Goal: Information Seeking & Learning: Check status

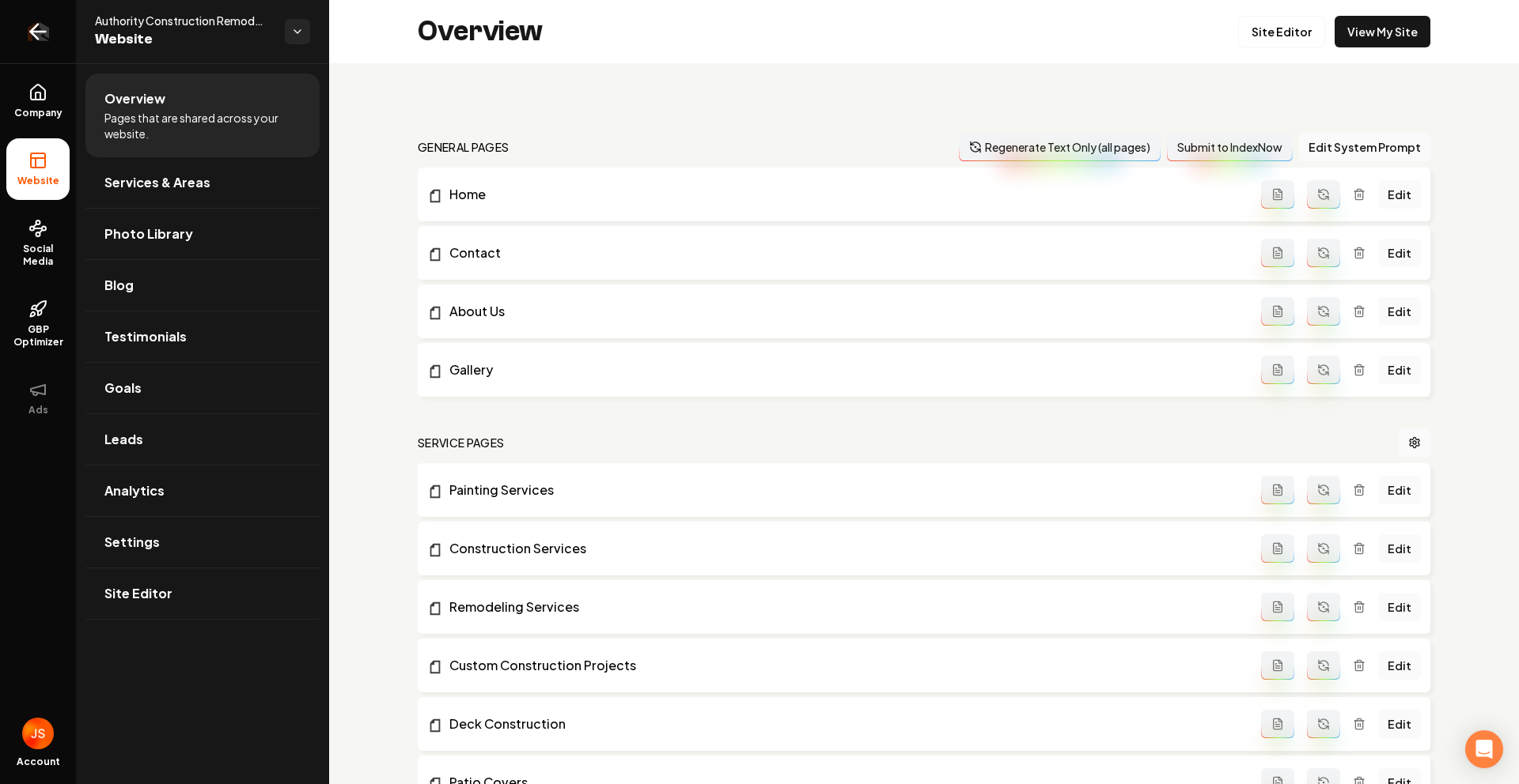
click at [51, 27] on link "Return to dashboard" at bounding box center [38, 32] width 76 height 63
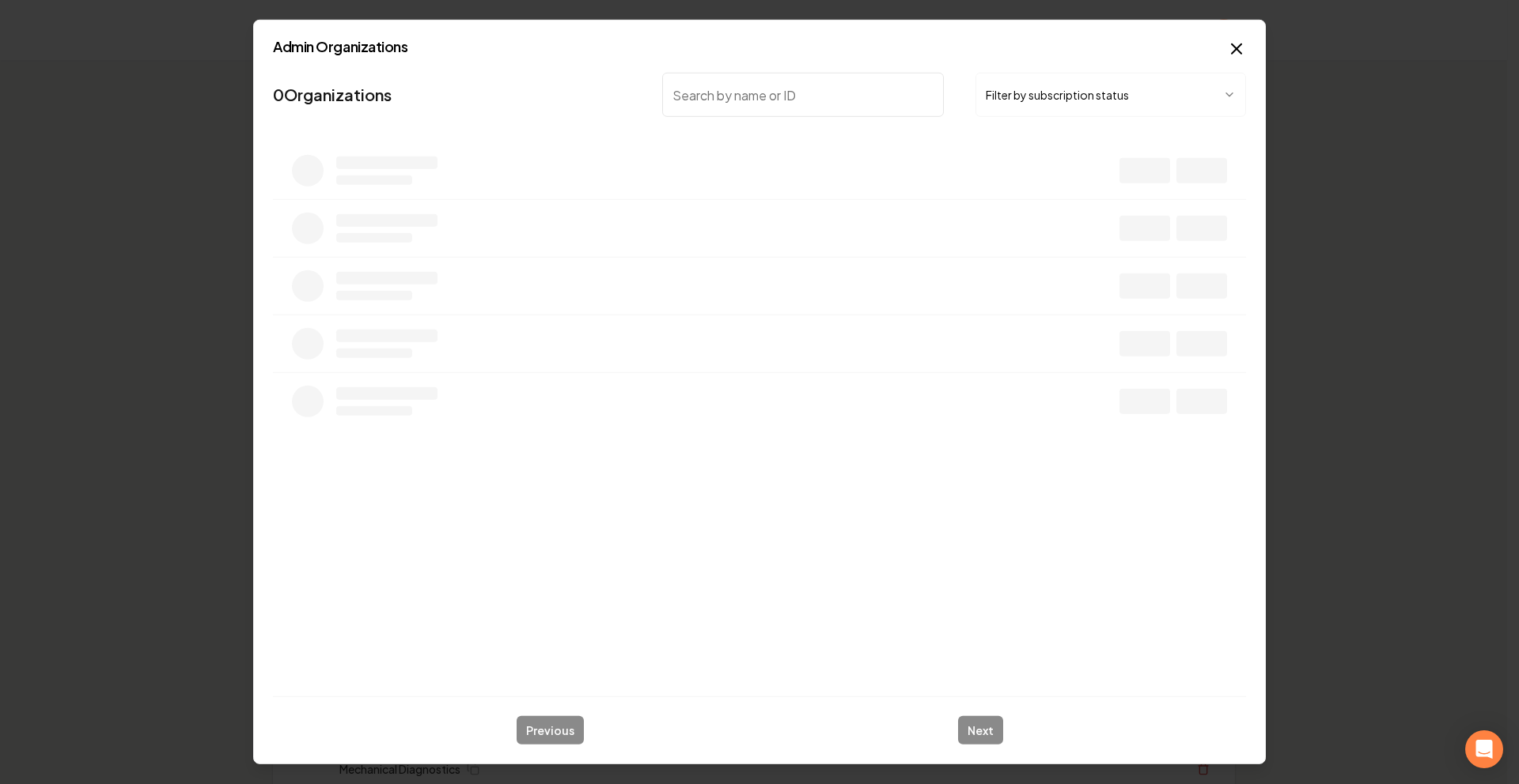
click at [1092, 106] on button "Filter by subscription status" at bounding box center [1111, 95] width 271 height 44
click at [869, 112] on input "search" at bounding box center [803, 95] width 282 height 44
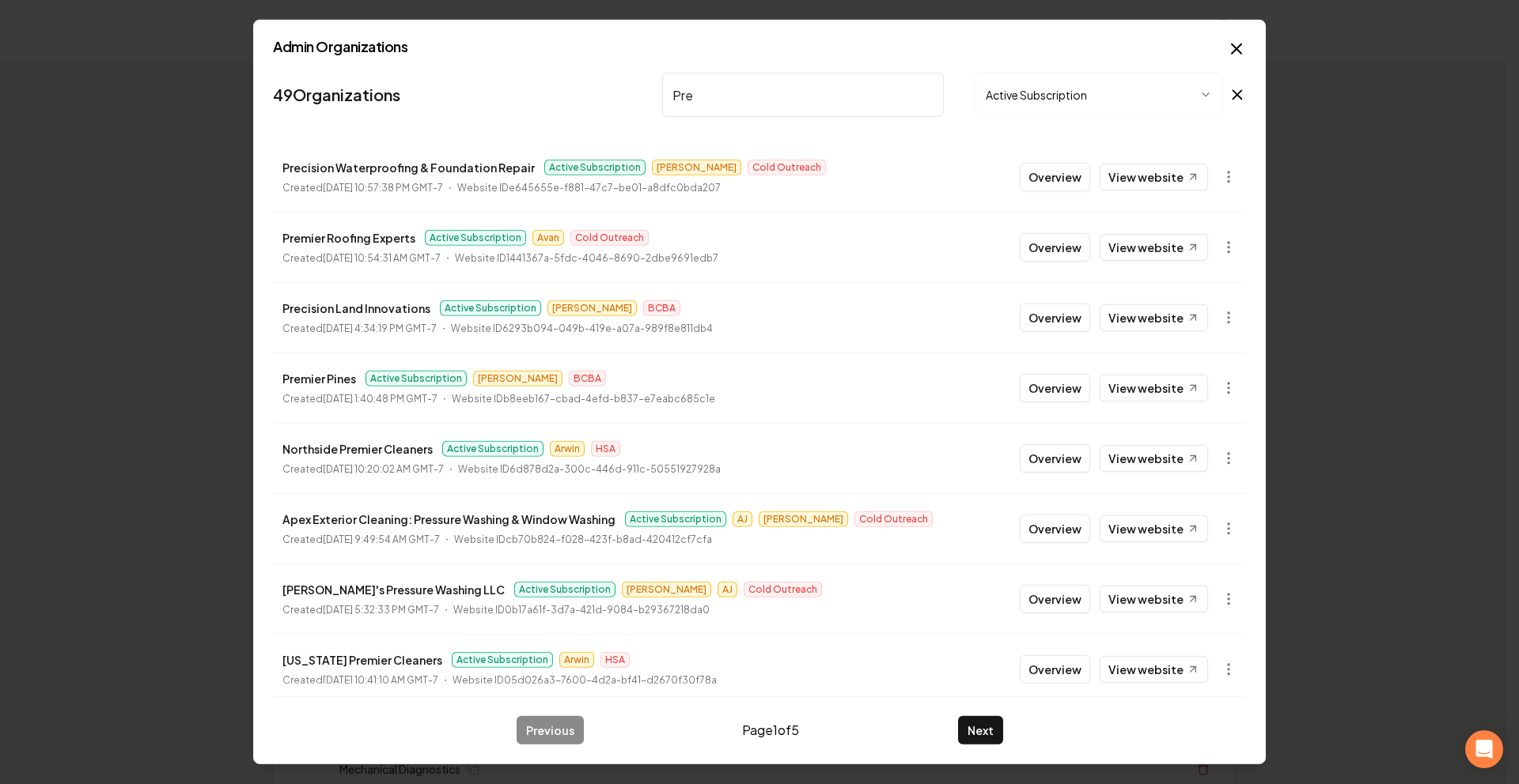
type input "Prec"
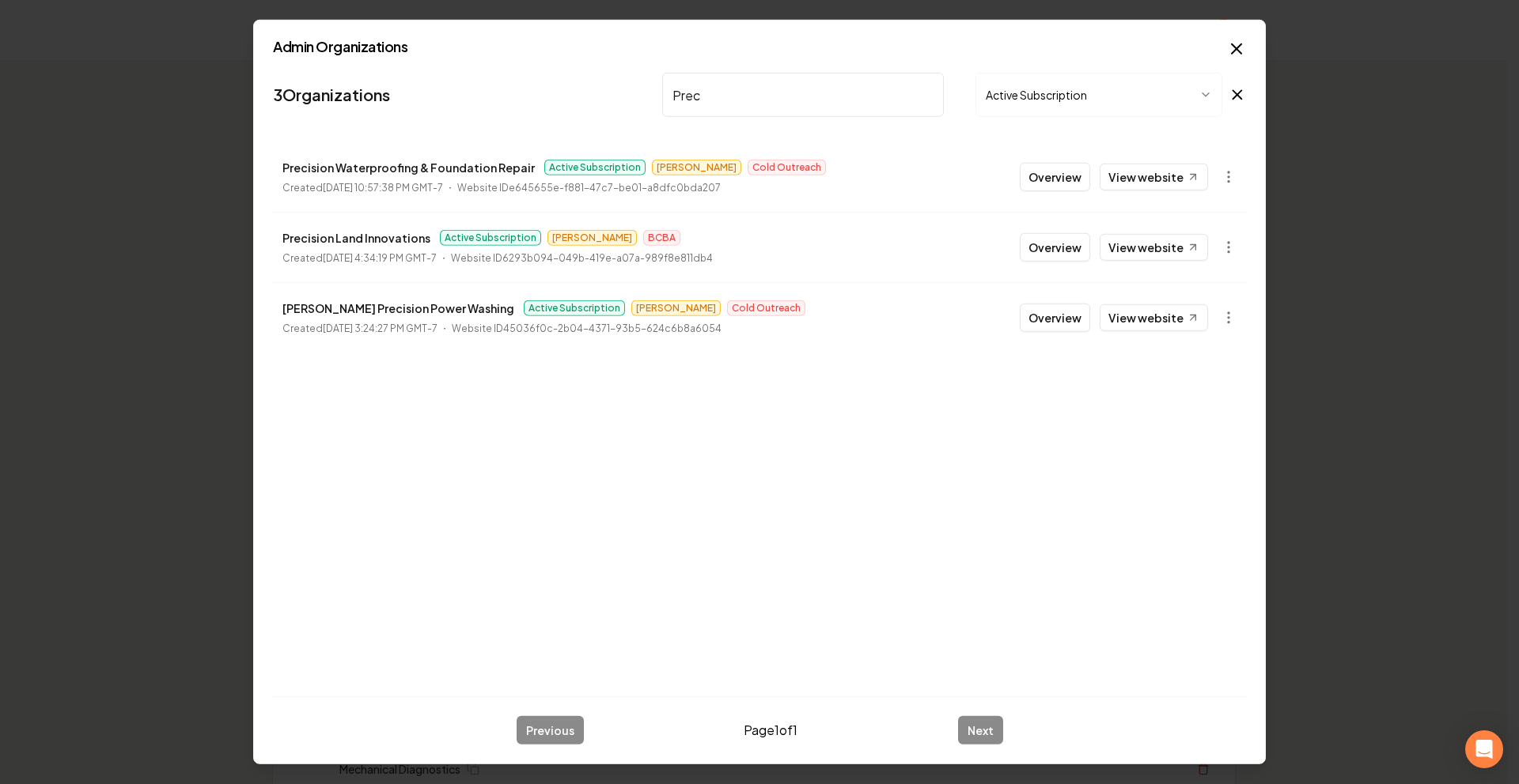
click at [1064, 179] on button "Overview" at bounding box center [1055, 178] width 70 height 29
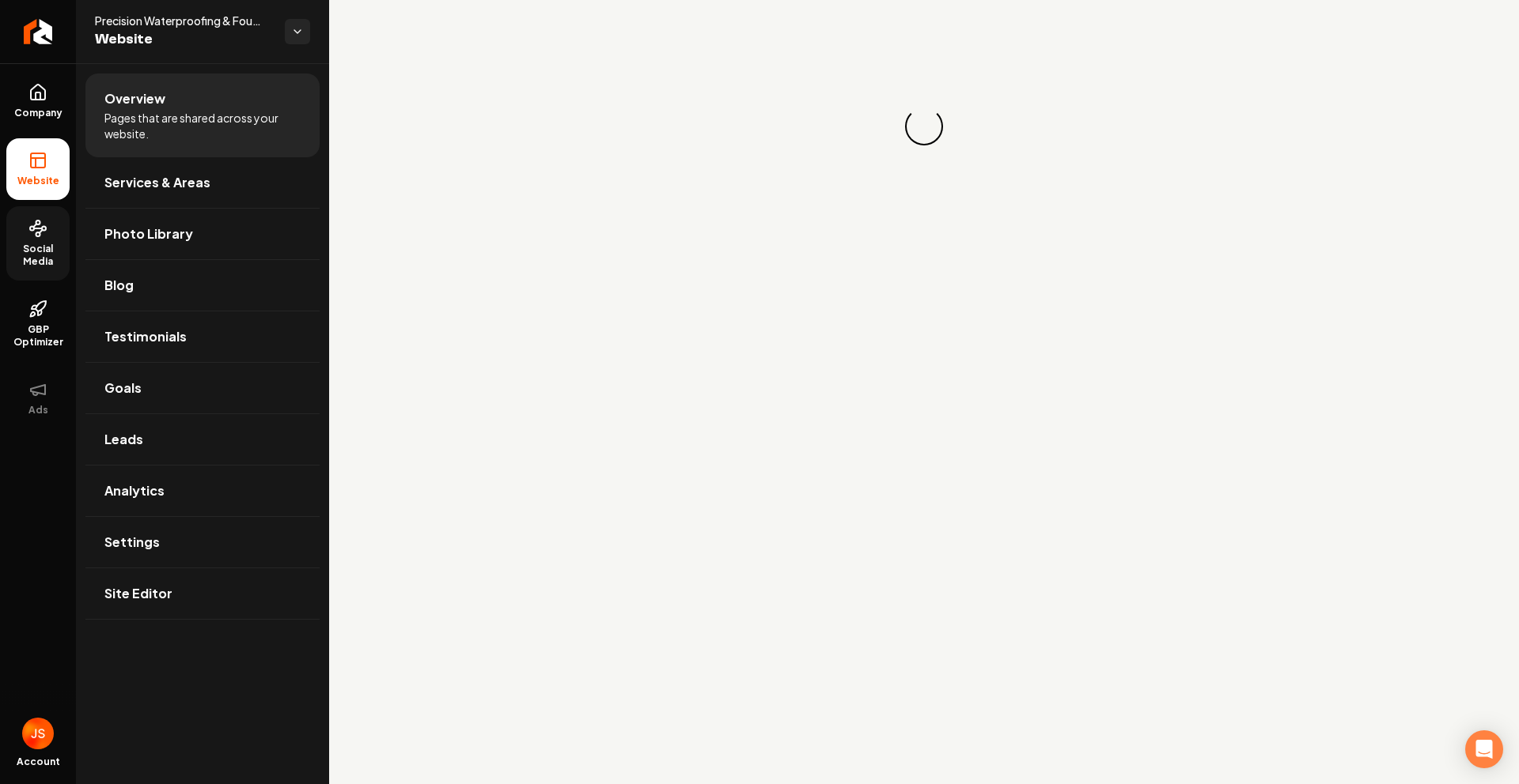
click at [37, 229] on icon at bounding box center [38, 228] width 19 height 19
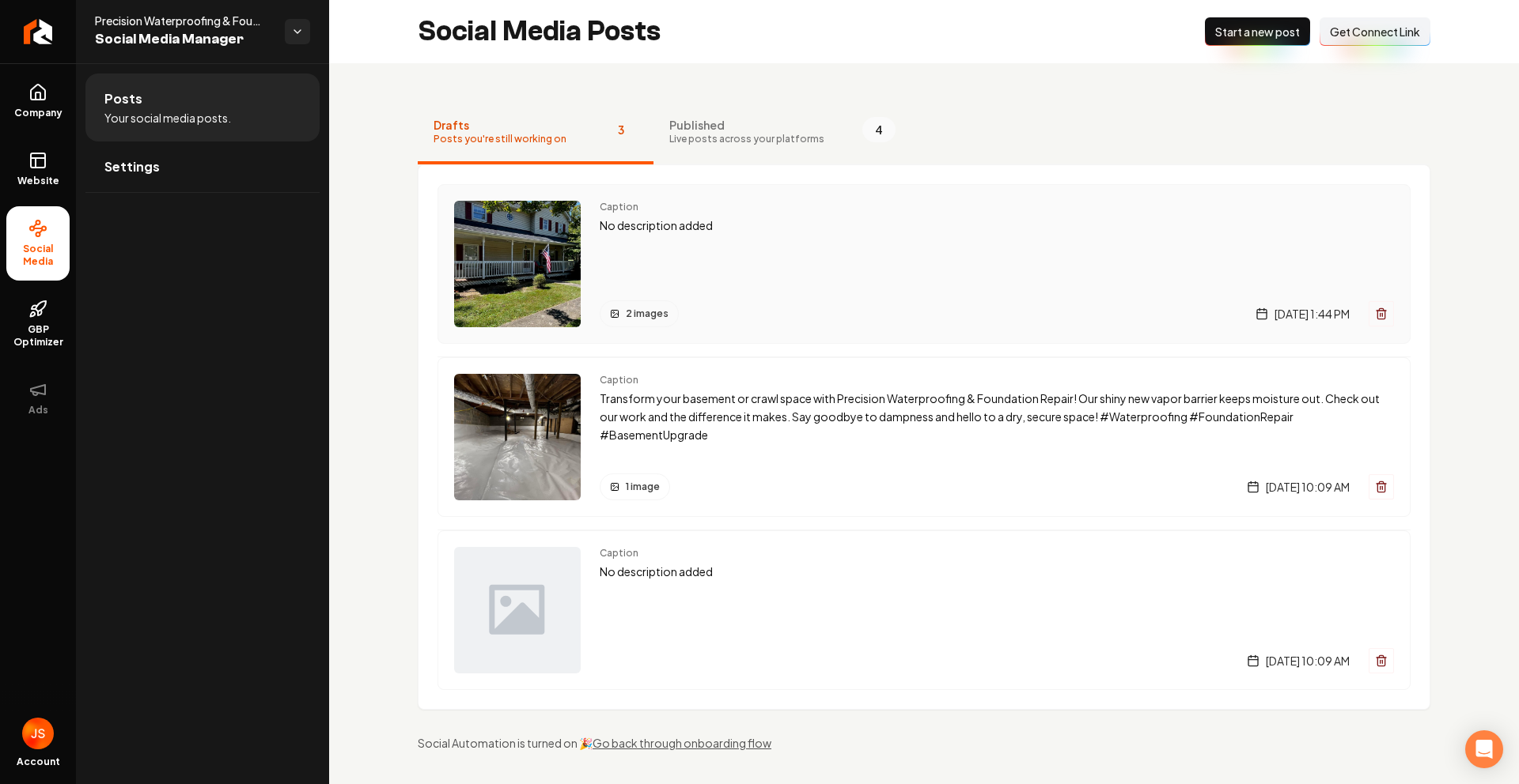
click at [798, 221] on p "No description added" at bounding box center [996, 226] width 794 height 18
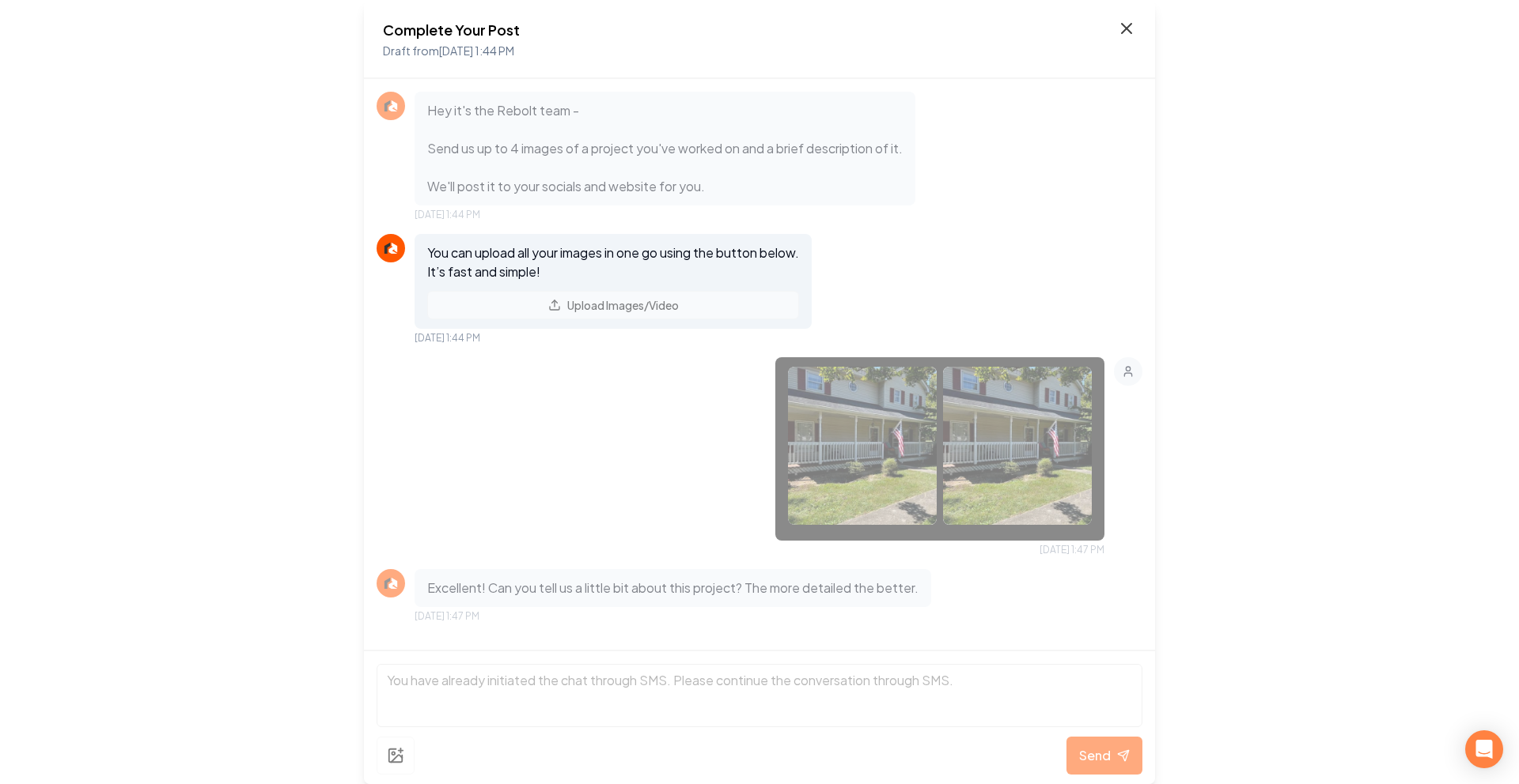
click at [1123, 33] on icon at bounding box center [1125, 28] width 19 height 19
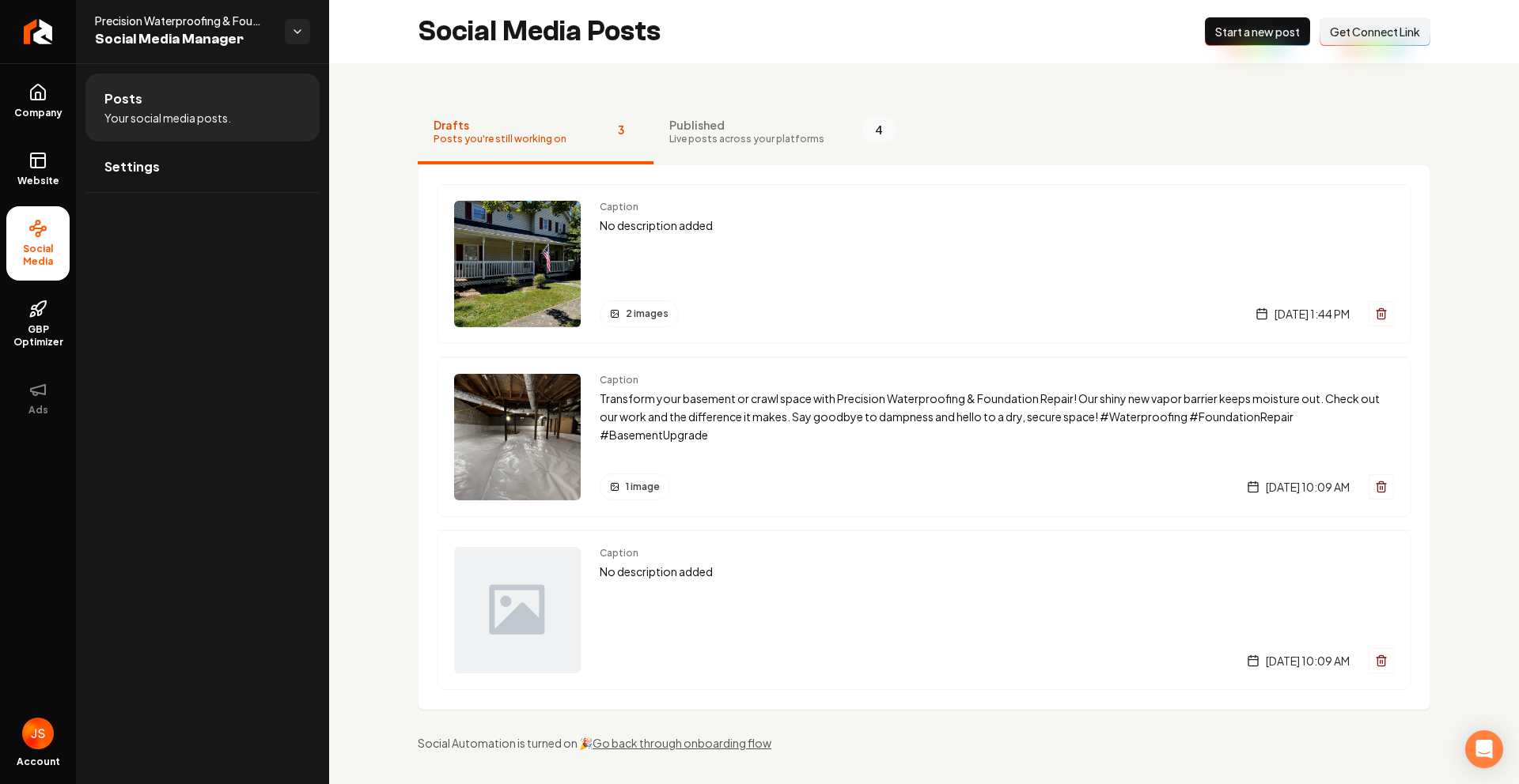
click at [670, 136] on span "Live posts across your platforms" at bounding box center [746, 139] width 155 height 13
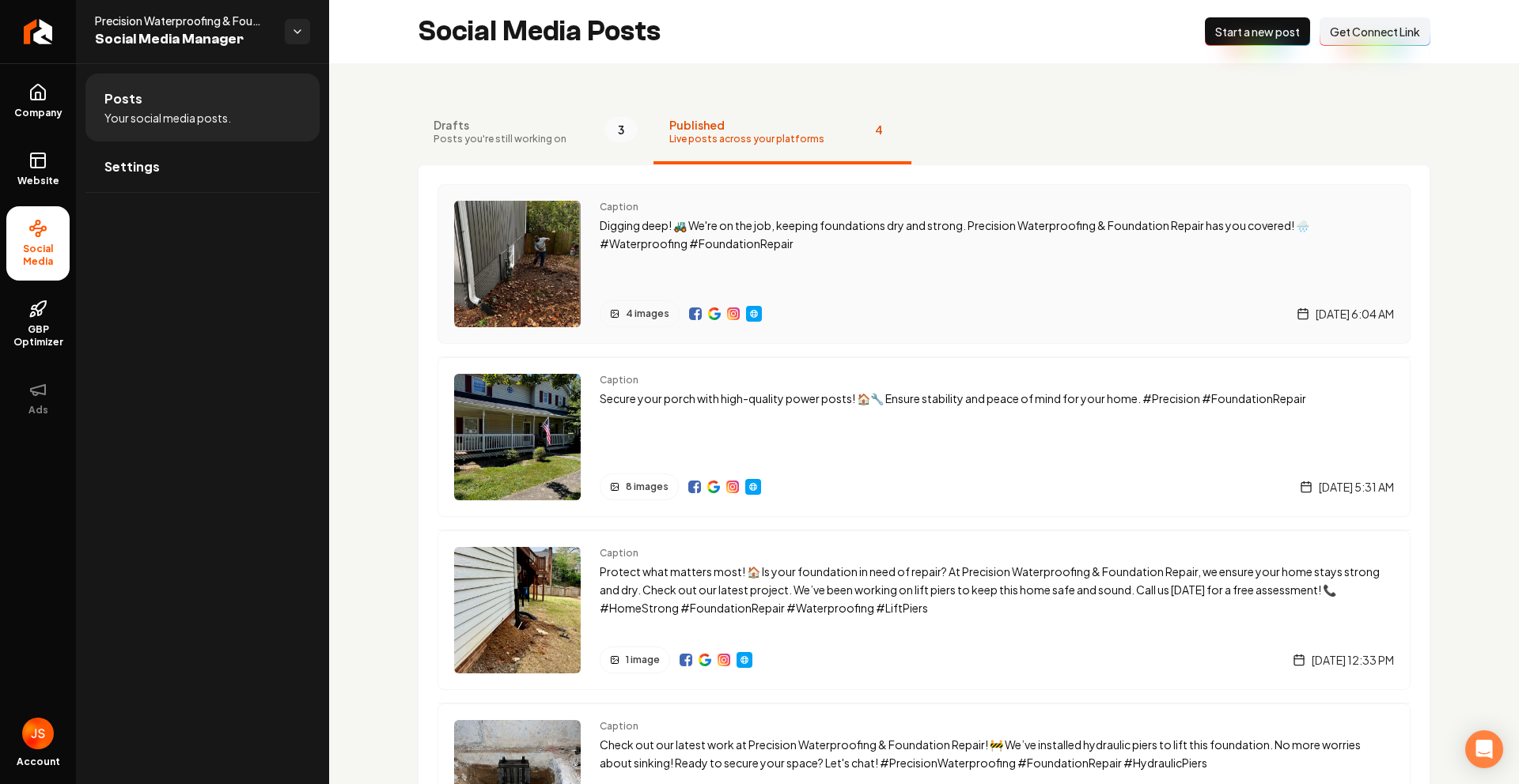
click at [823, 281] on div "Caption Digging deep! 🚜 We're on the job, keeping foundations dry and strong. P…" at bounding box center [996, 264] width 794 height 126
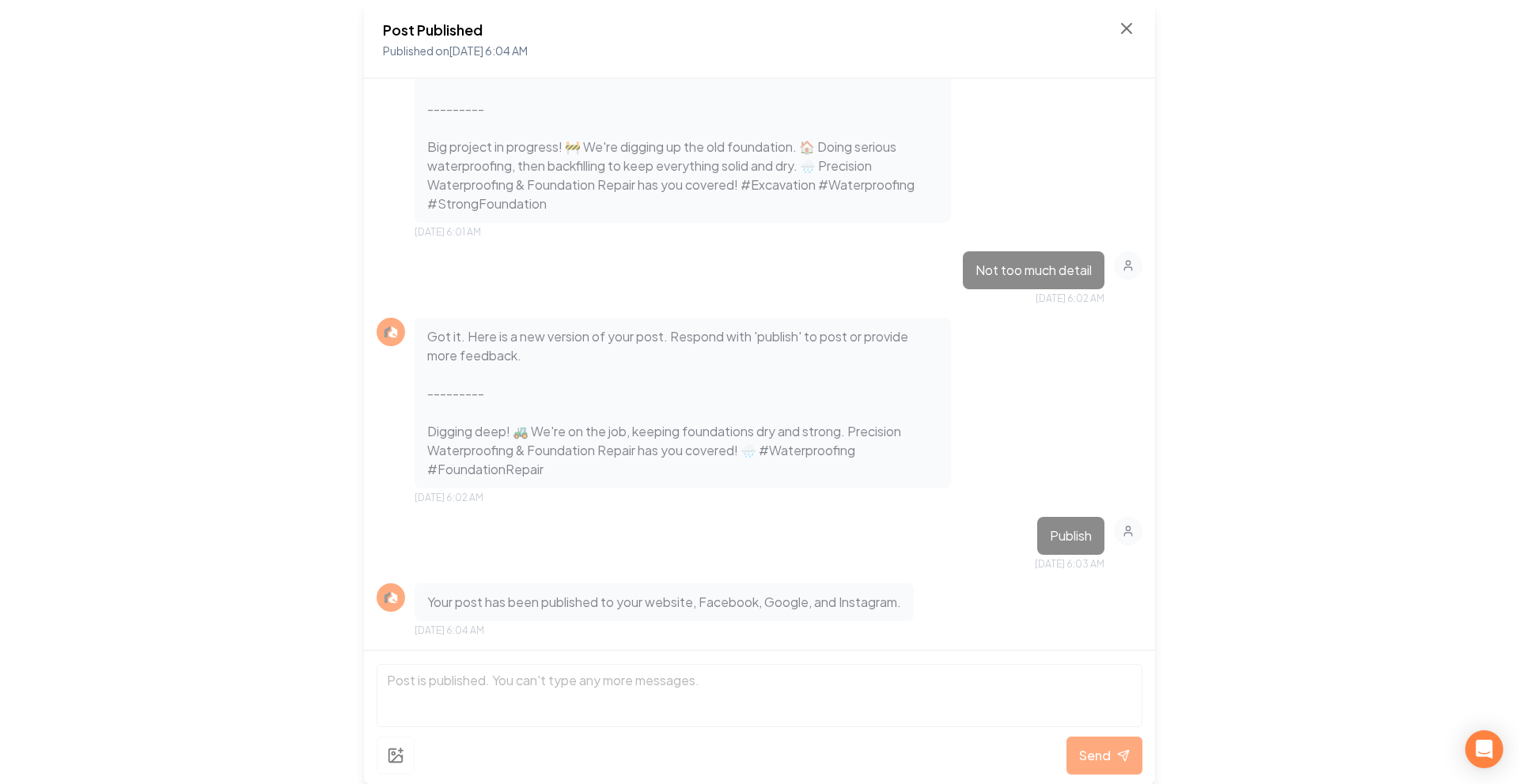
scroll to position [1170, 0]
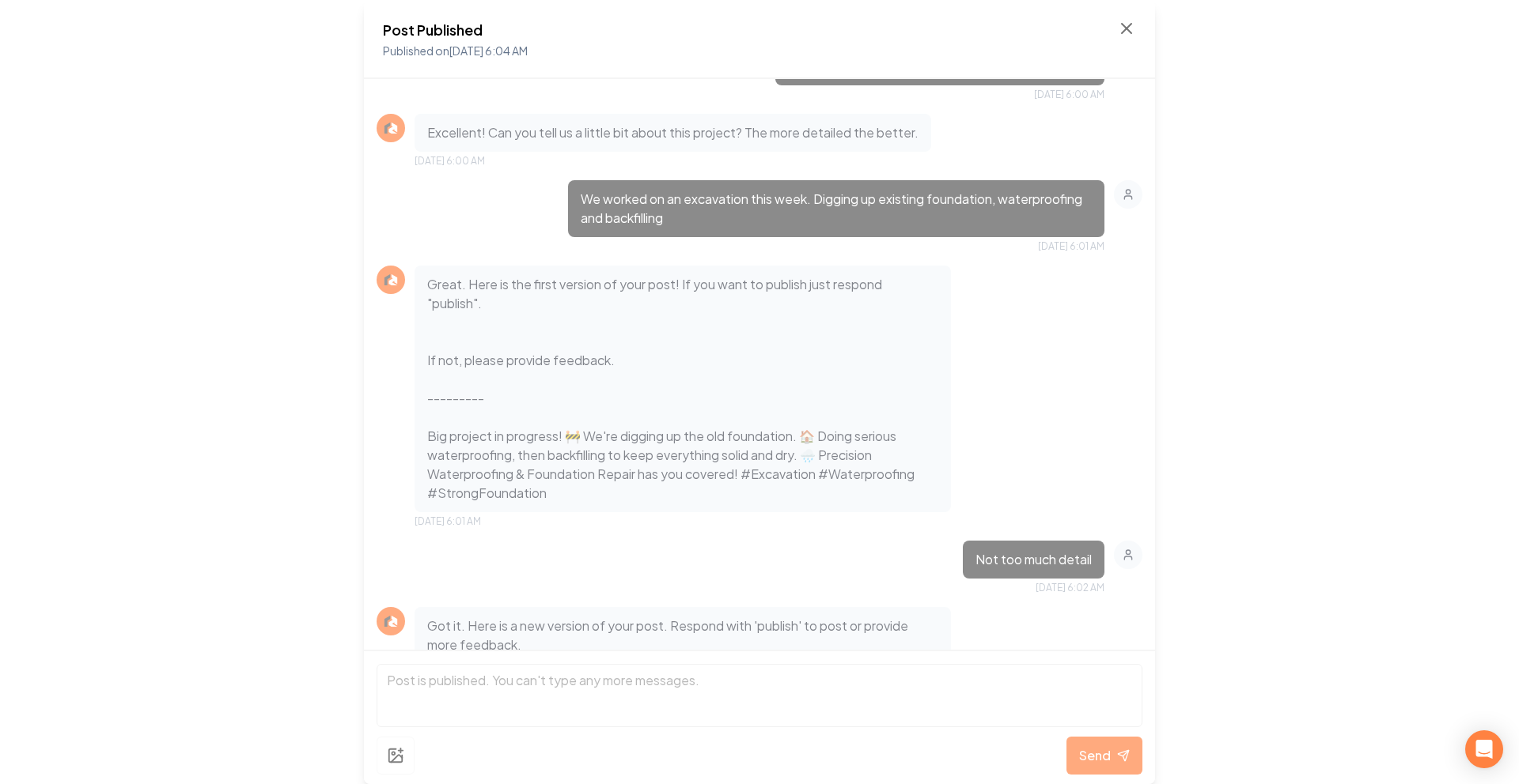
click at [1128, 16] on div "Post Published Published on [DATE] 6:04 AM" at bounding box center [759, 40] width 791 height 79
click at [1127, 23] on icon at bounding box center [1125, 28] width 19 height 19
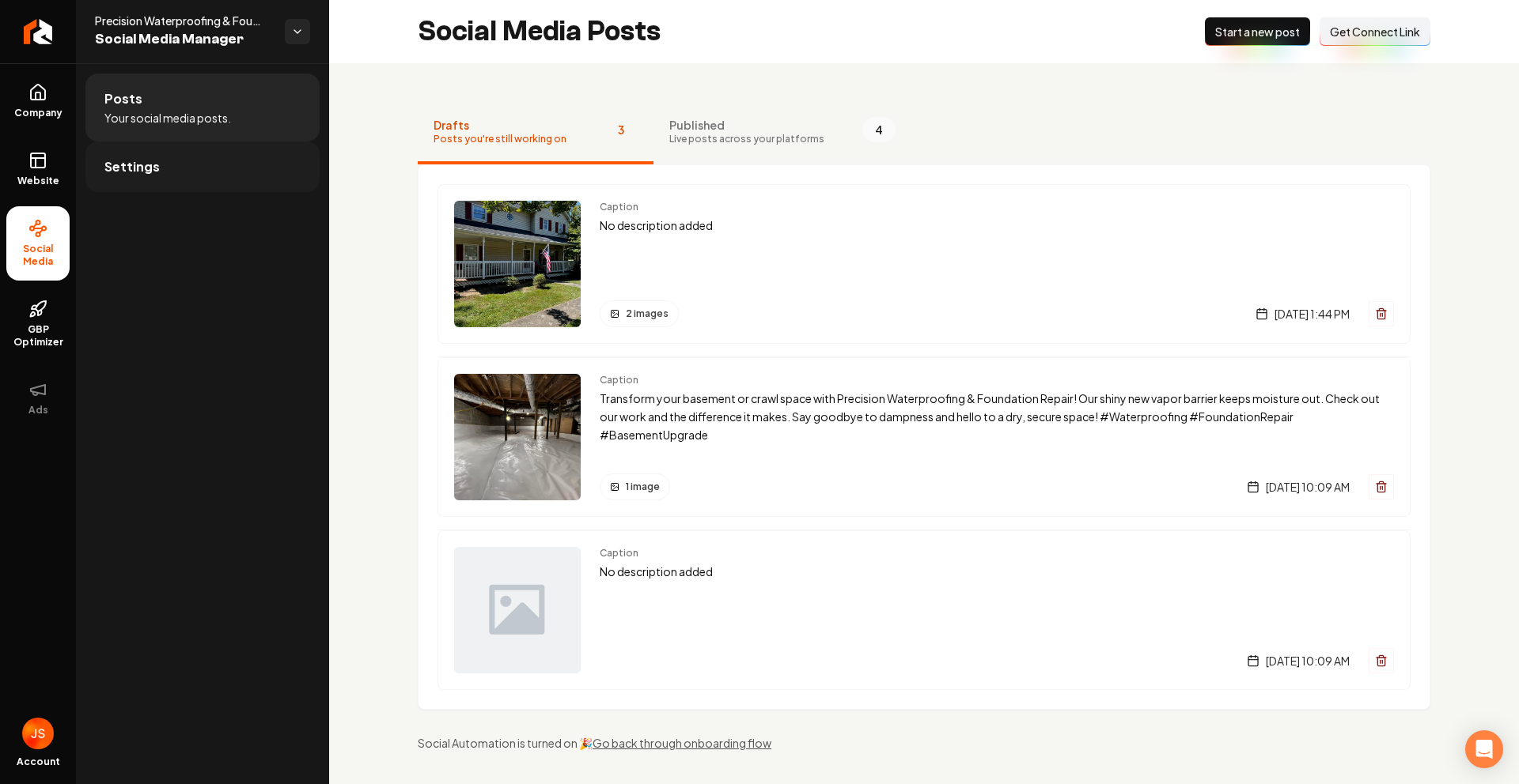
click at [153, 180] on link "Settings" at bounding box center [202, 167] width 234 height 51
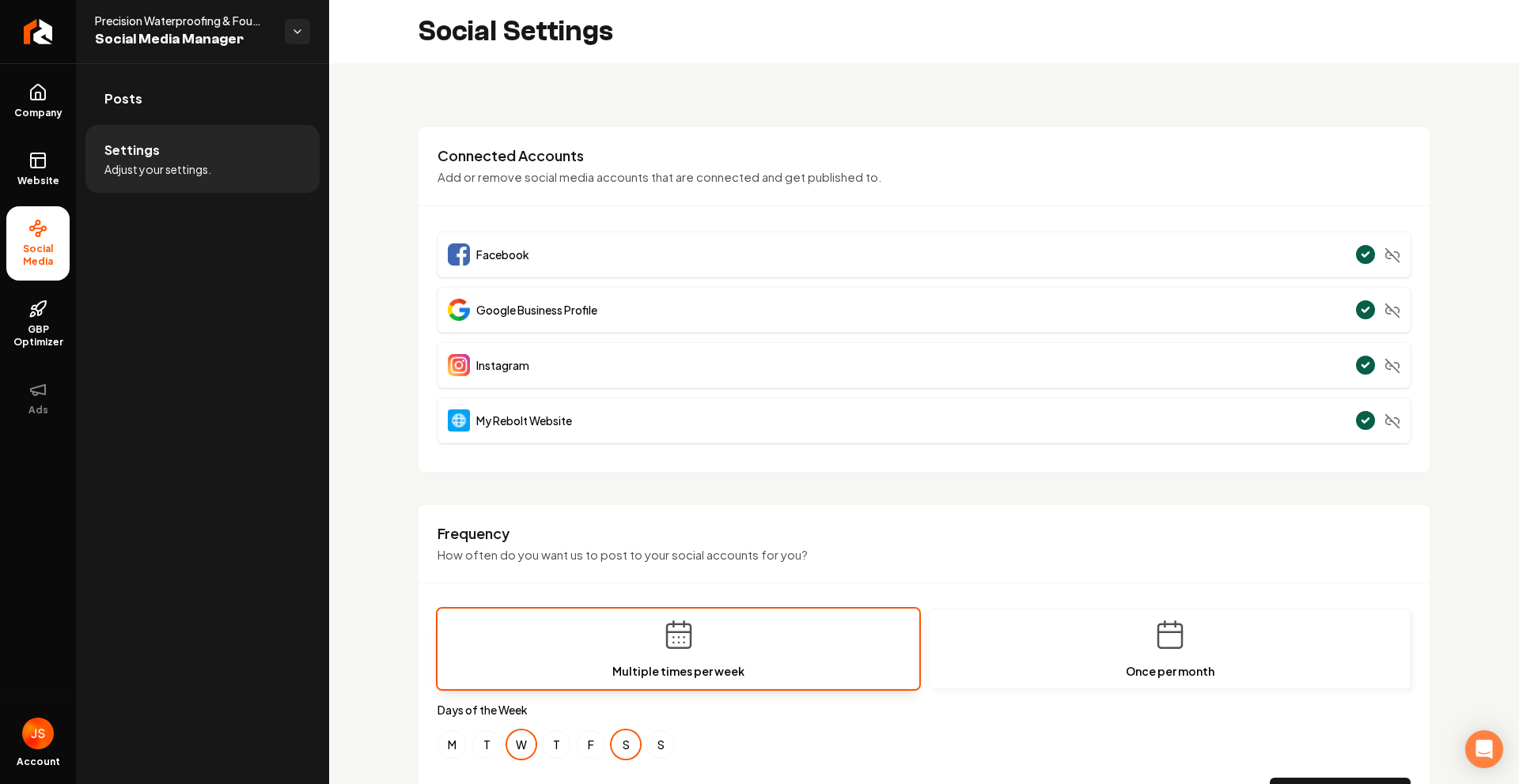
click at [0, 97] on ul "Company Website Social Media GBP Optimizer Ads" at bounding box center [38, 249] width 76 height 373
click at [29, 102] on link "Company" at bounding box center [38, 101] width 63 height 61
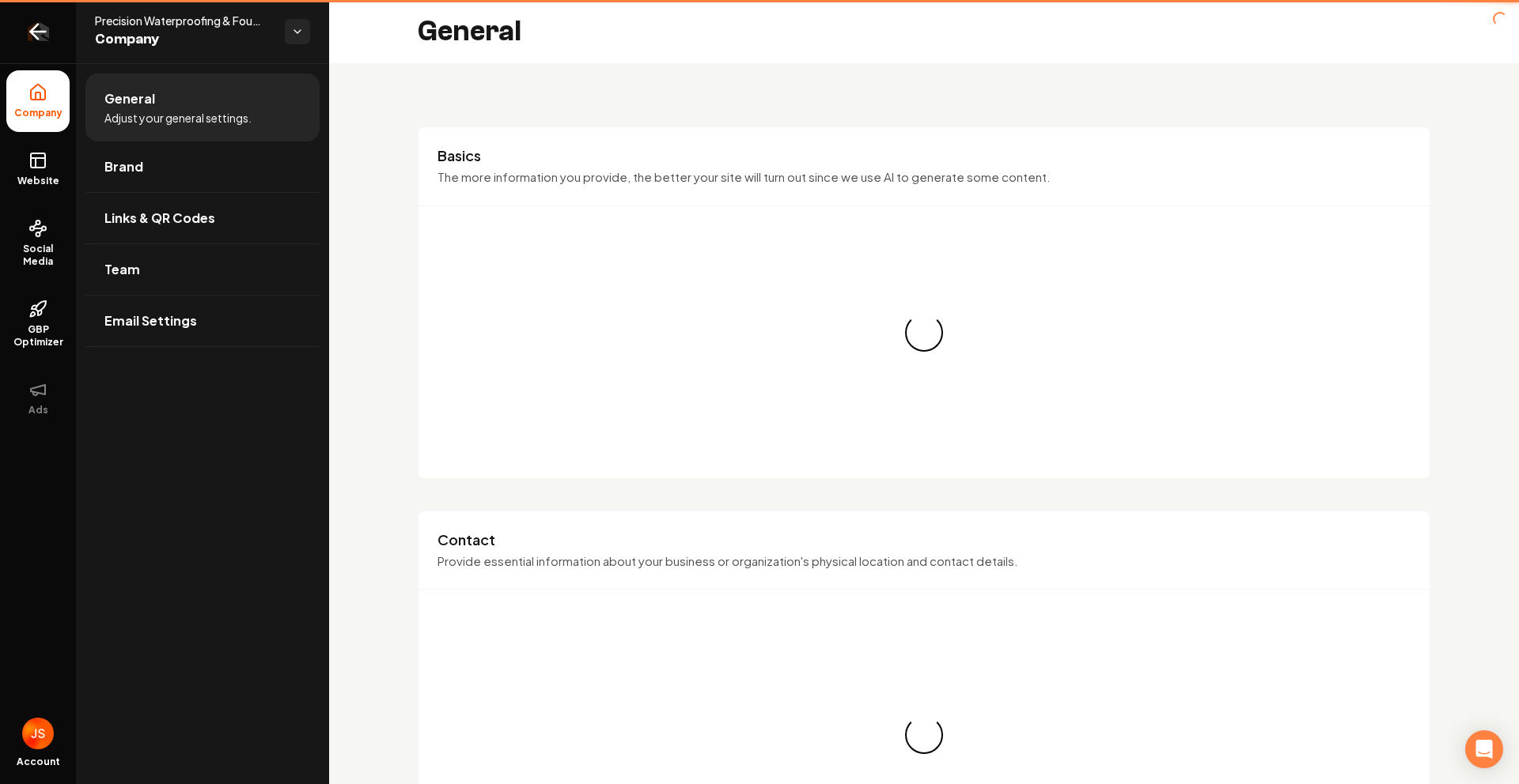
click at [32, 36] on icon "Return to dashboard" at bounding box center [38, 32] width 25 height 25
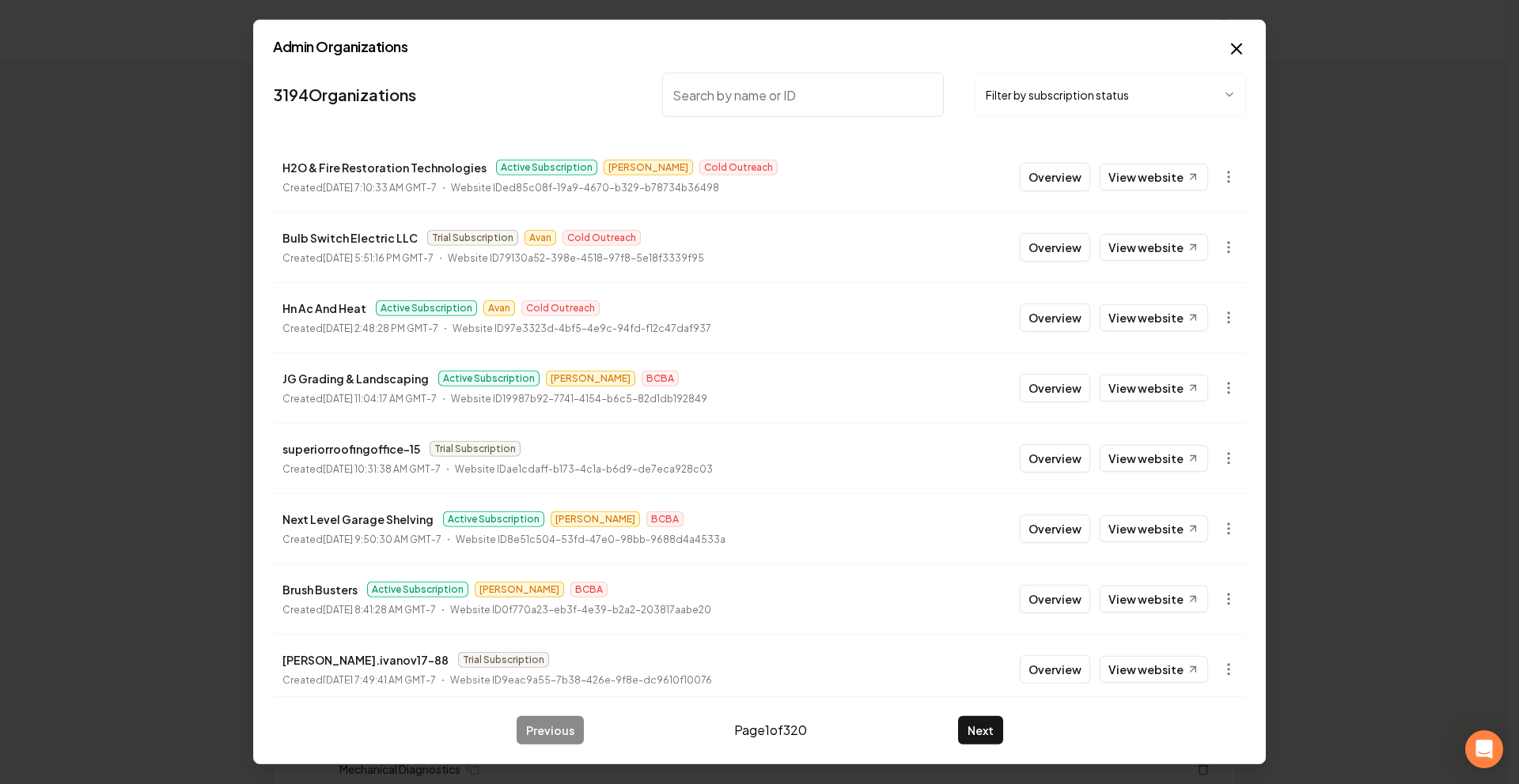
click at [829, 88] on input "search" at bounding box center [803, 95] width 282 height 44
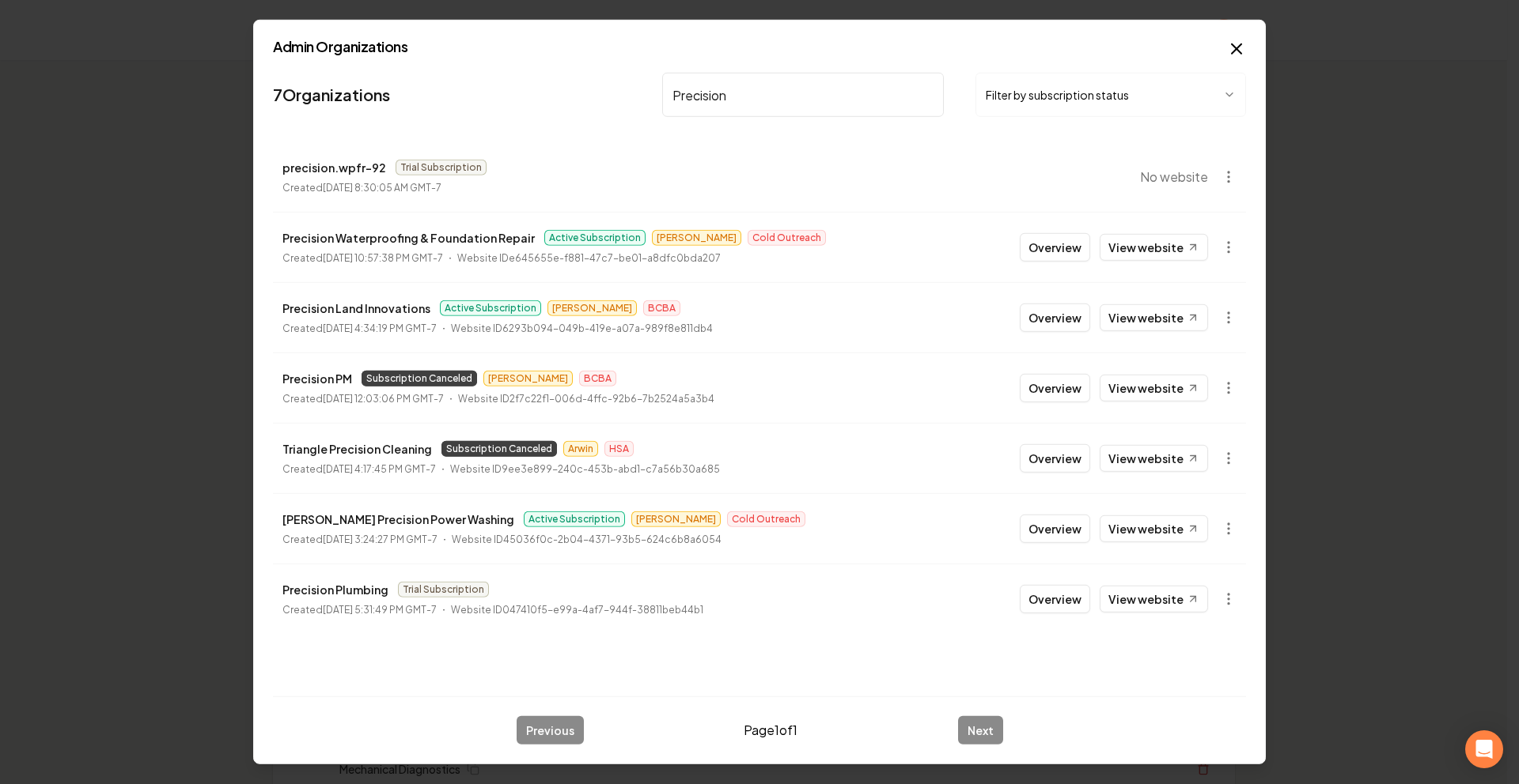
type input "Precision"
click at [1237, 46] on icon "button" at bounding box center [1236, 49] width 19 height 19
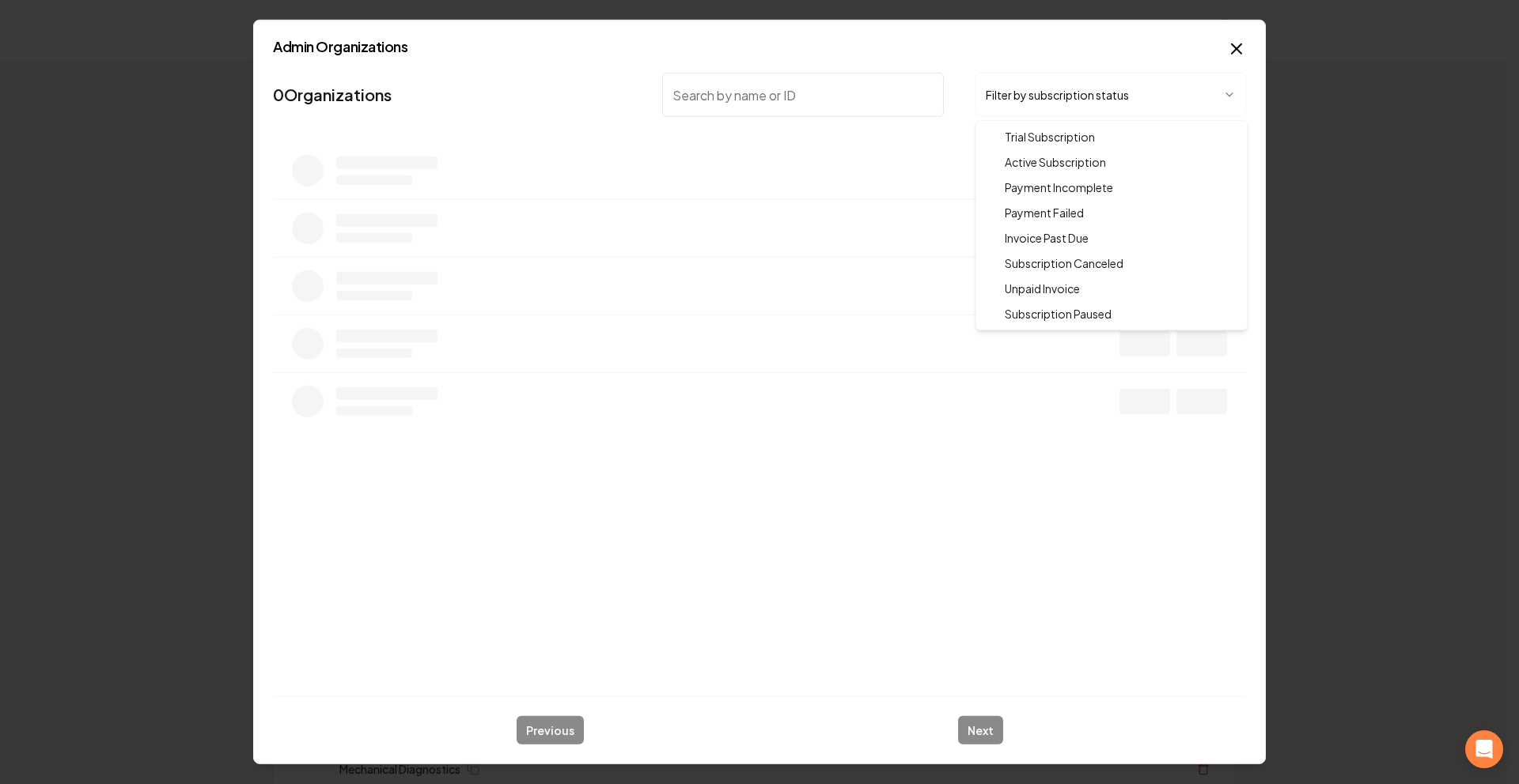
click at [1027, 106] on body "Organization Rebolt Site Builder 2496 companies Add New Business Logo Company N…" at bounding box center [753, 392] width 1506 height 784
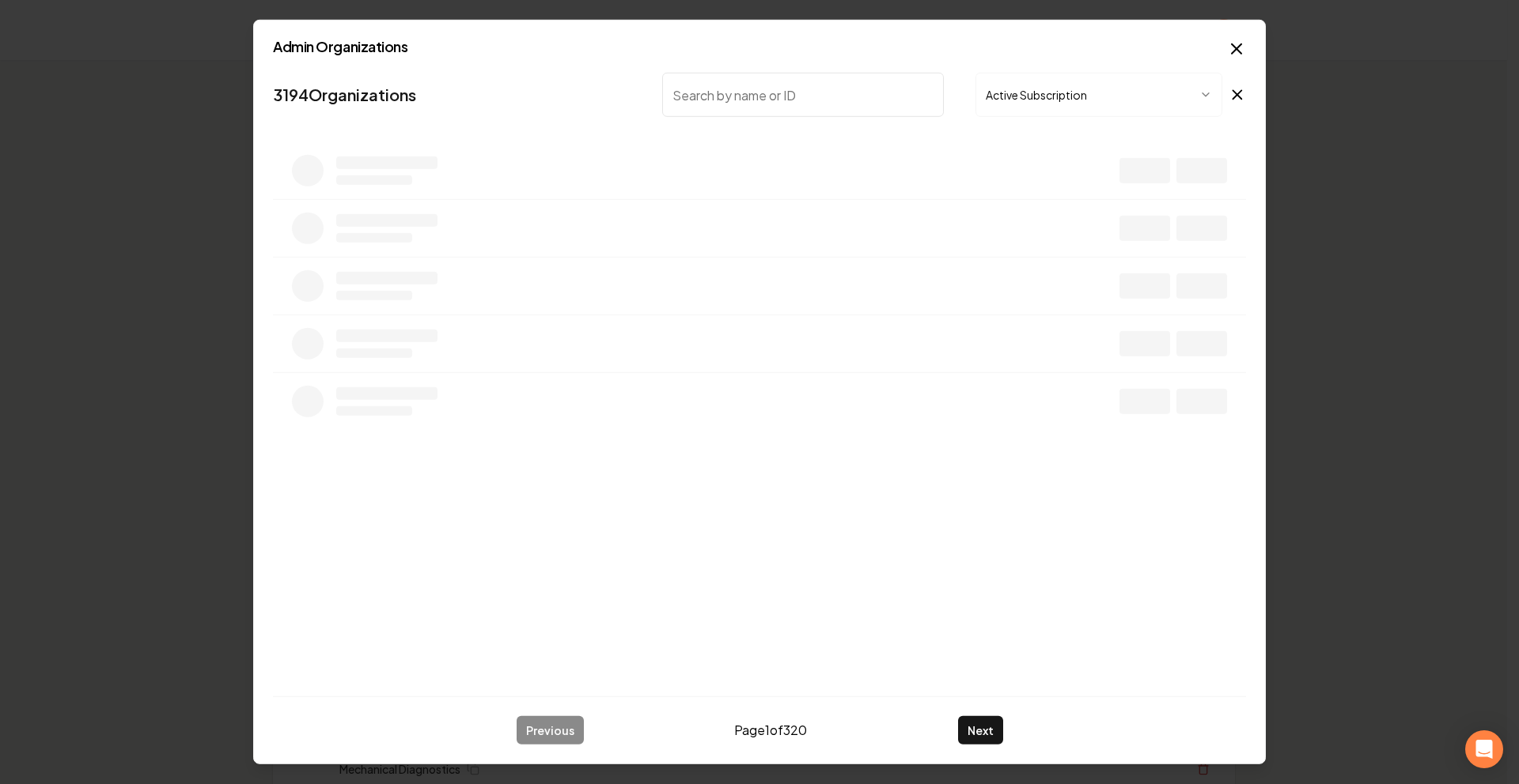
click at [820, 88] on input "search" at bounding box center [803, 95] width 282 height 44
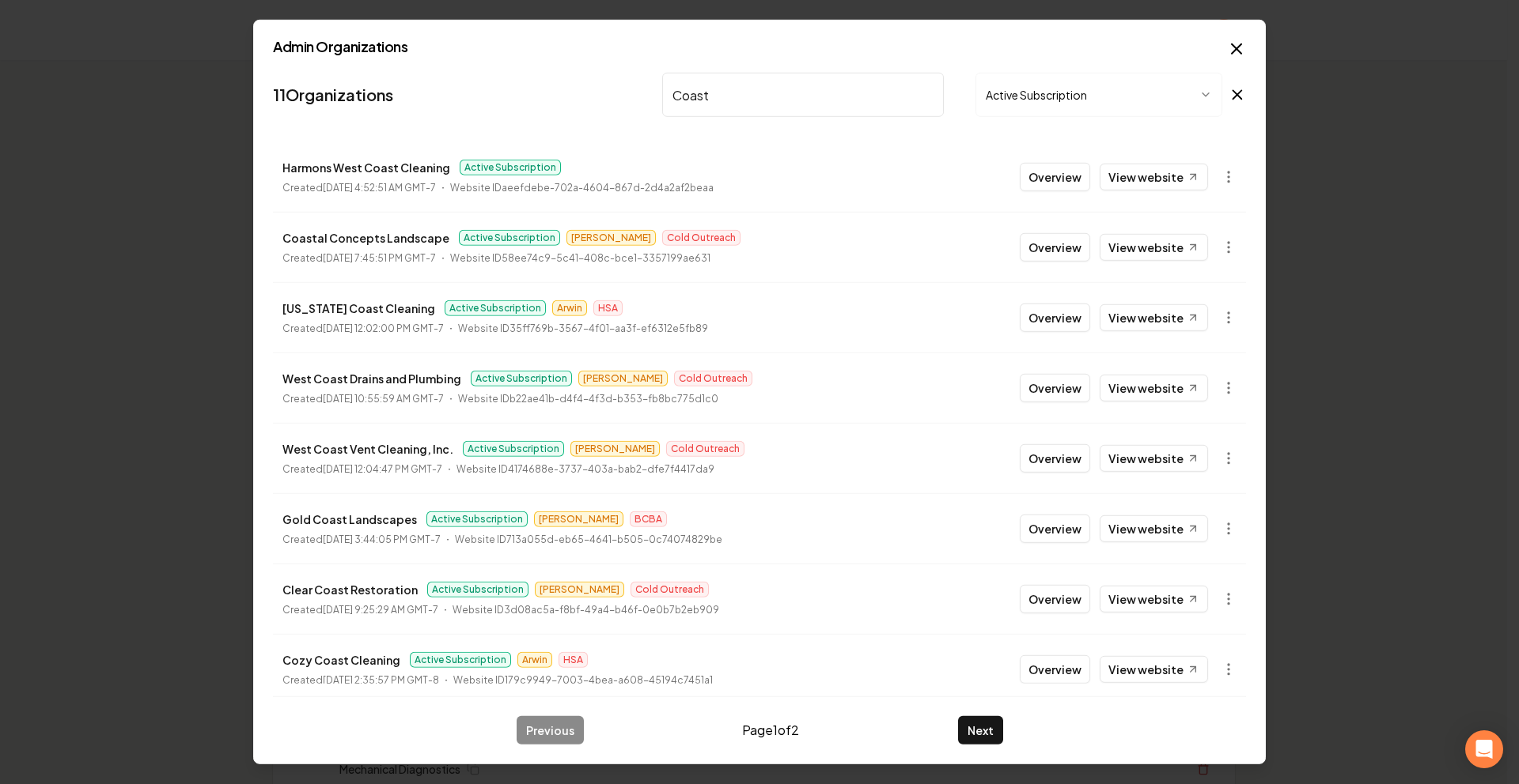
type input "Coast"
click at [977, 719] on button "Next" at bounding box center [980, 731] width 45 height 29
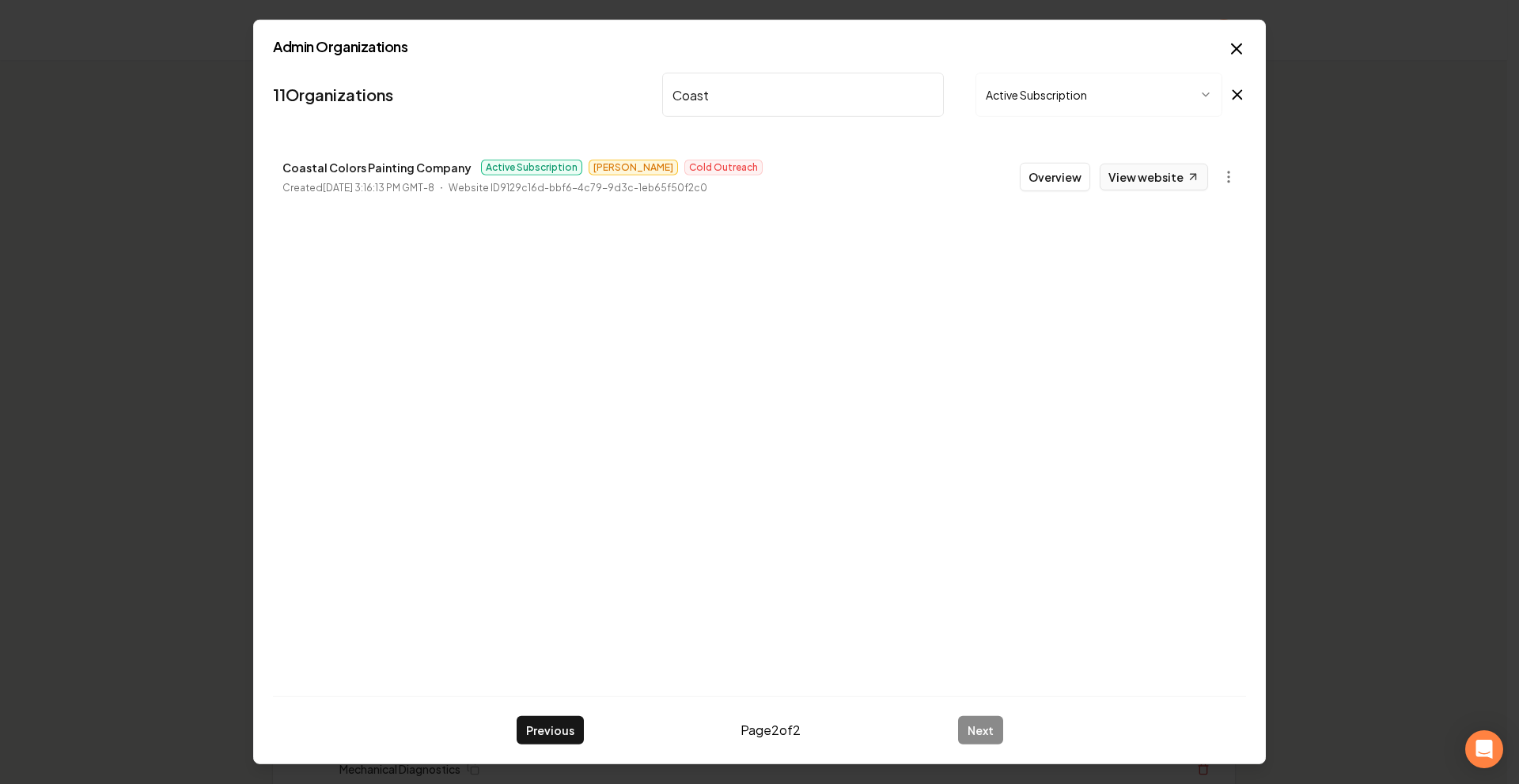
click at [1187, 166] on link "View website" at bounding box center [1153, 177] width 108 height 27
click at [1050, 175] on button "Overview" at bounding box center [1055, 178] width 70 height 29
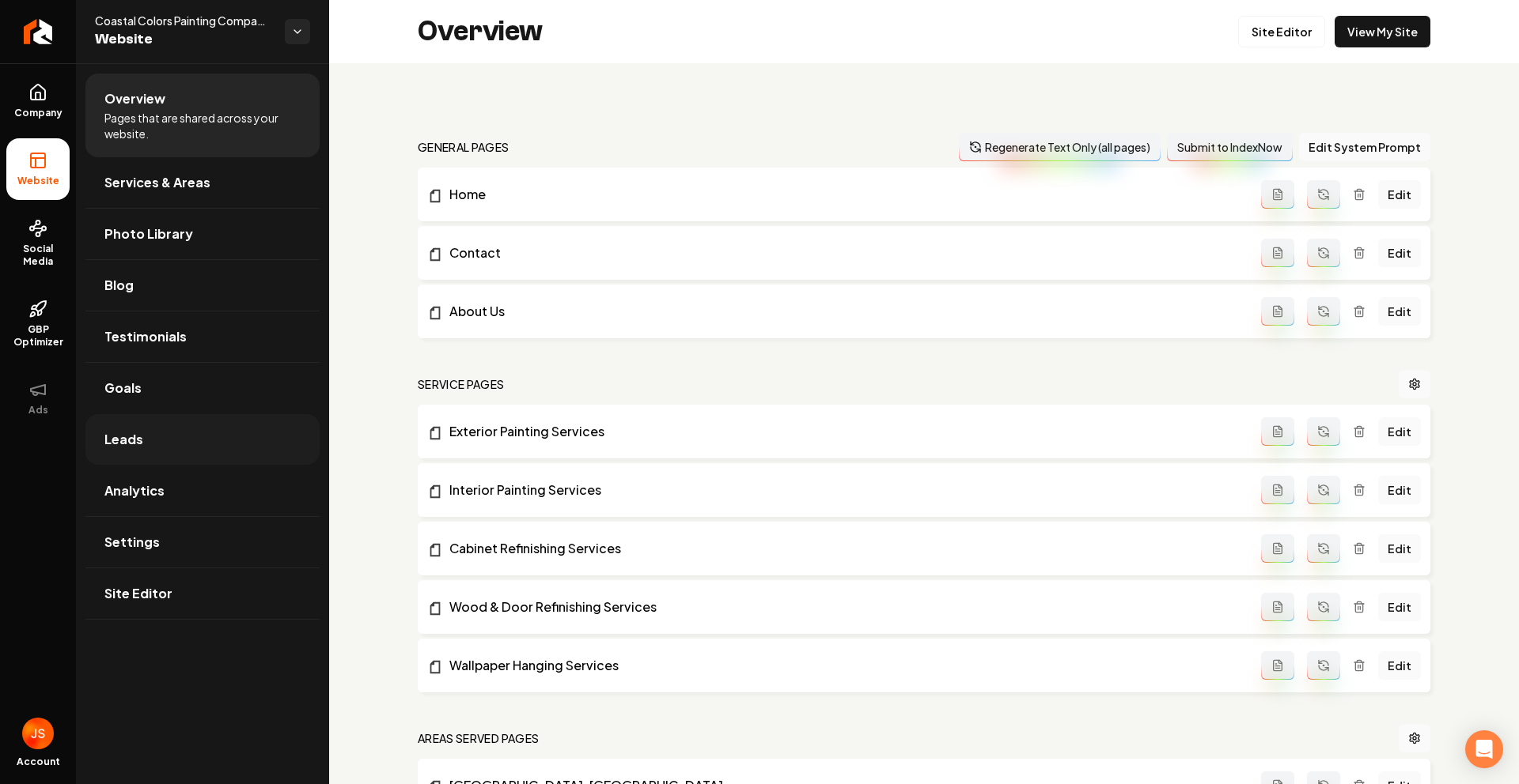
click at [152, 437] on link "Leads" at bounding box center [202, 439] width 234 height 51
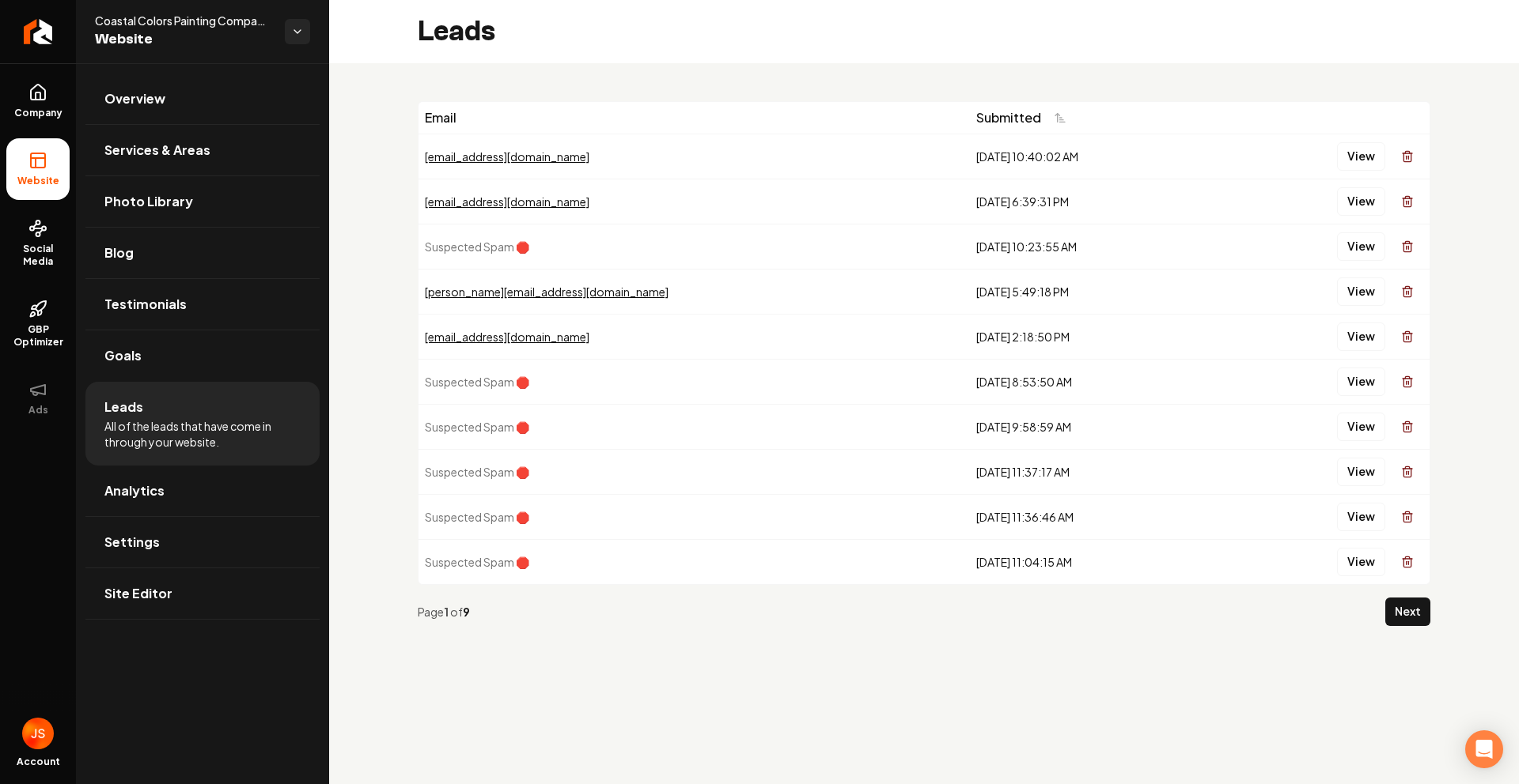
click at [1416, 594] on div "Page 1 of 9 Next" at bounding box center [924, 613] width 1013 height 54
click at [1414, 609] on button "Next" at bounding box center [1407, 613] width 45 height 29
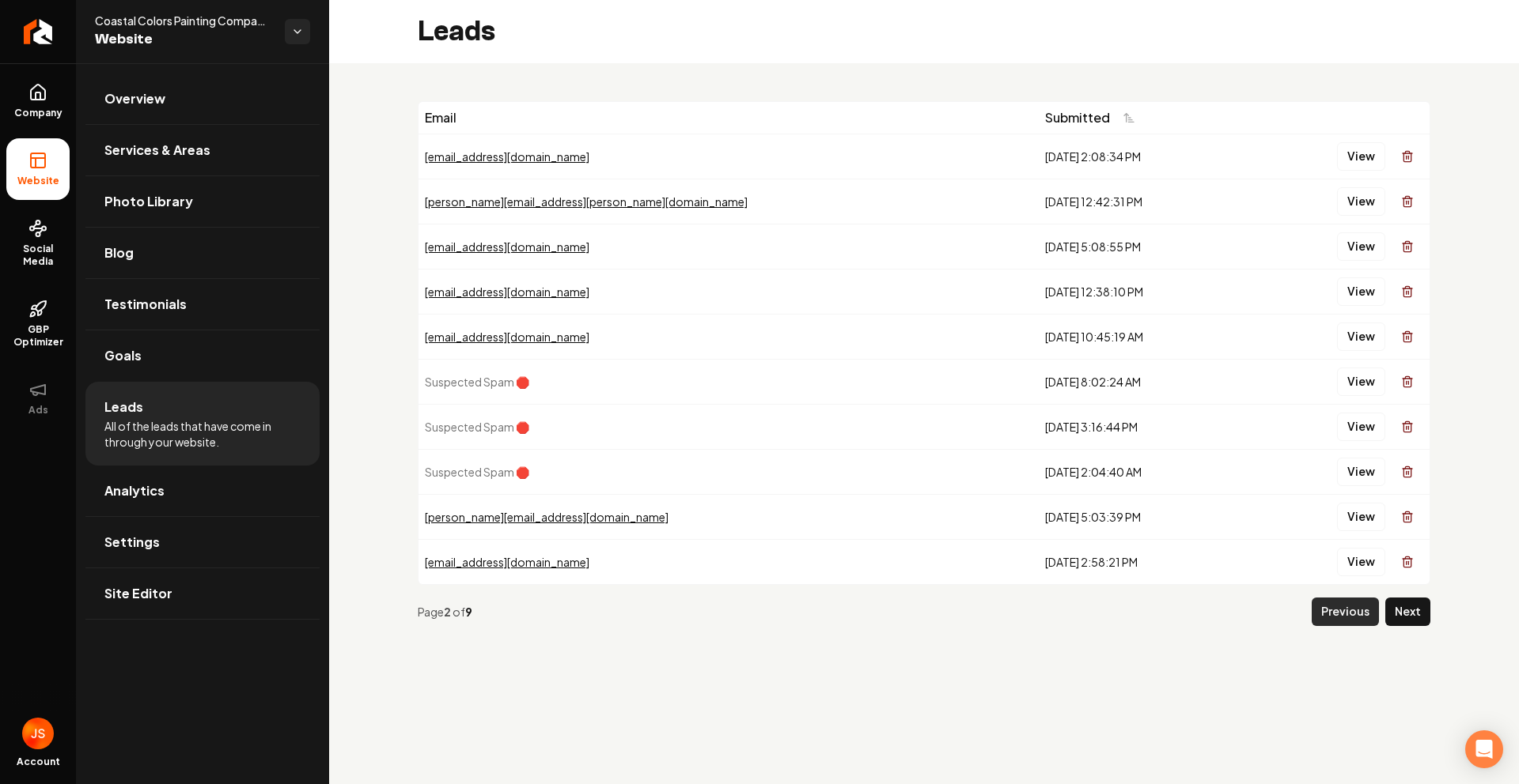
click at [1348, 613] on button "Previous" at bounding box center [1345, 613] width 67 height 29
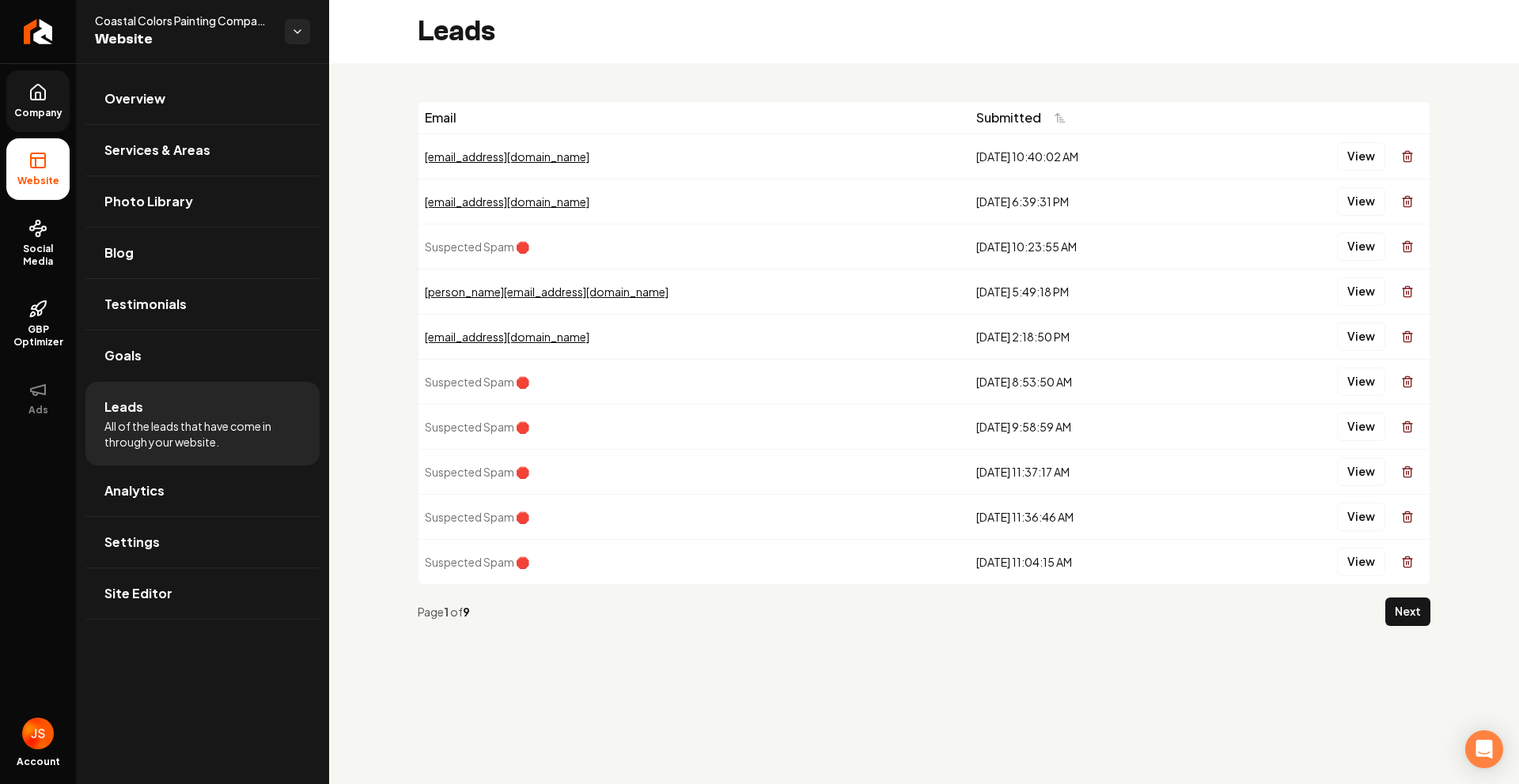
click at [36, 85] on icon at bounding box center [38, 92] width 14 height 15
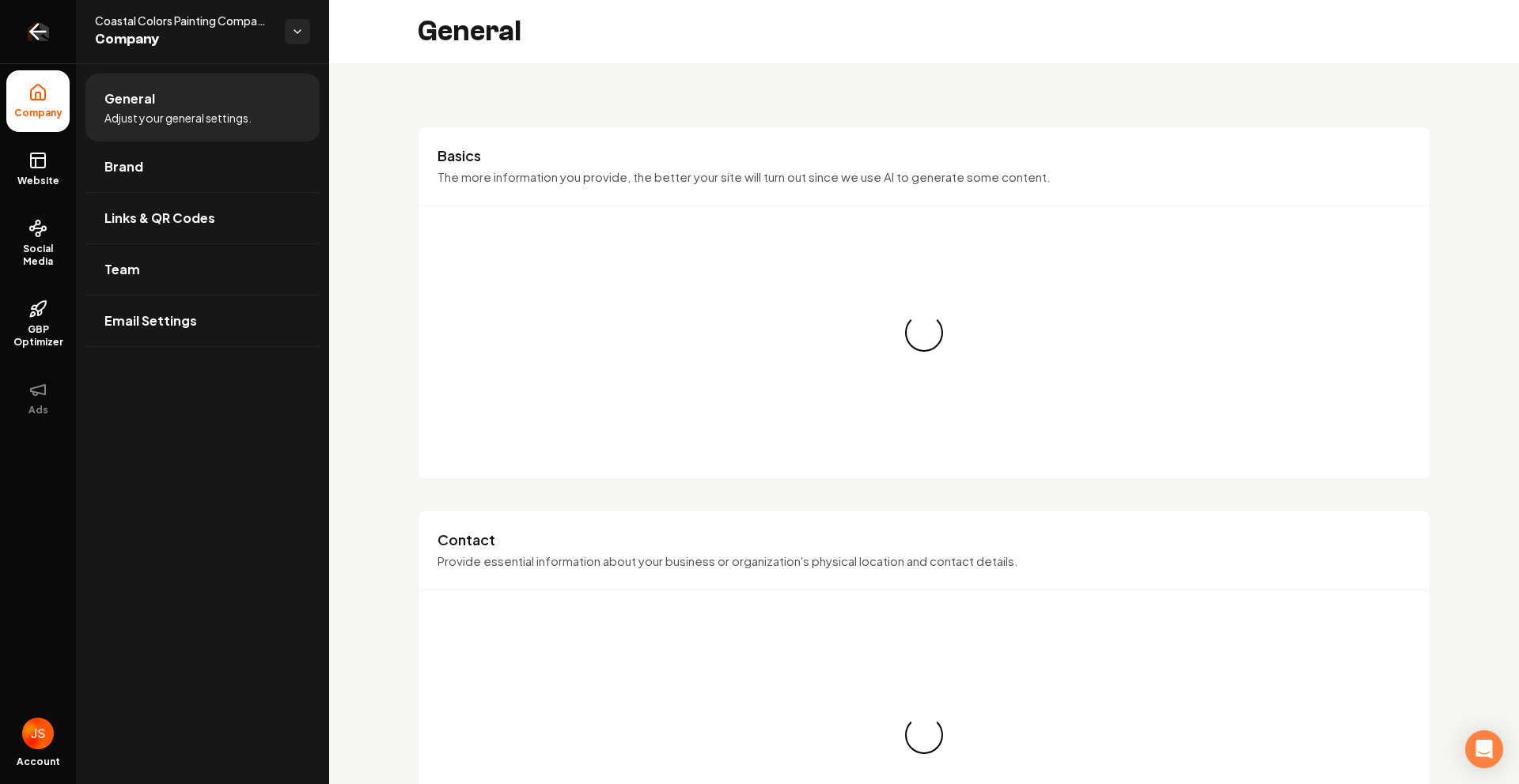
click at [59, 23] on link "Return to dashboard" at bounding box center [38, 32] width 76 height 63
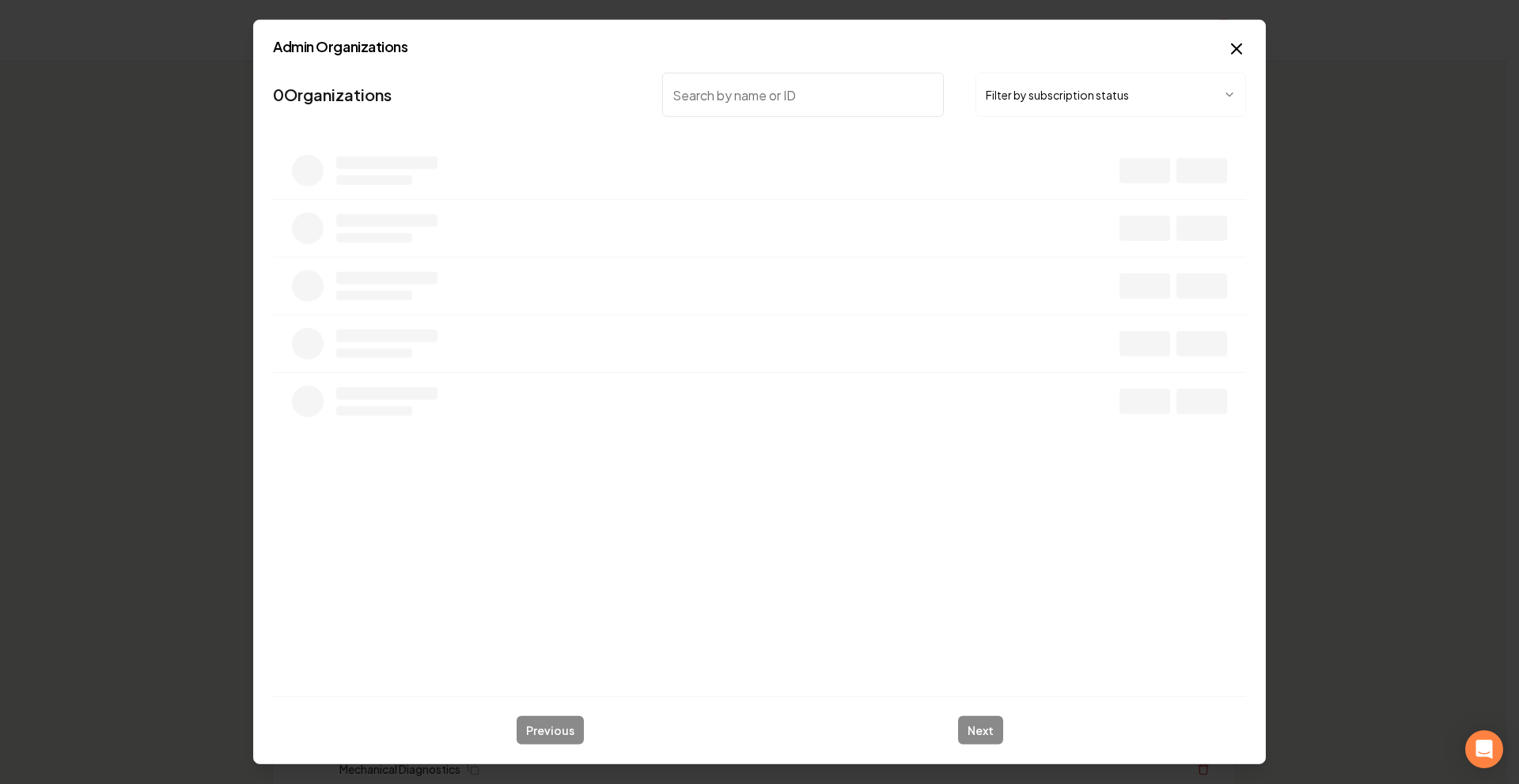
click at [996, 95] on button "Filter by subscription status" at bounding box center [1111, 95] width 271 height 44
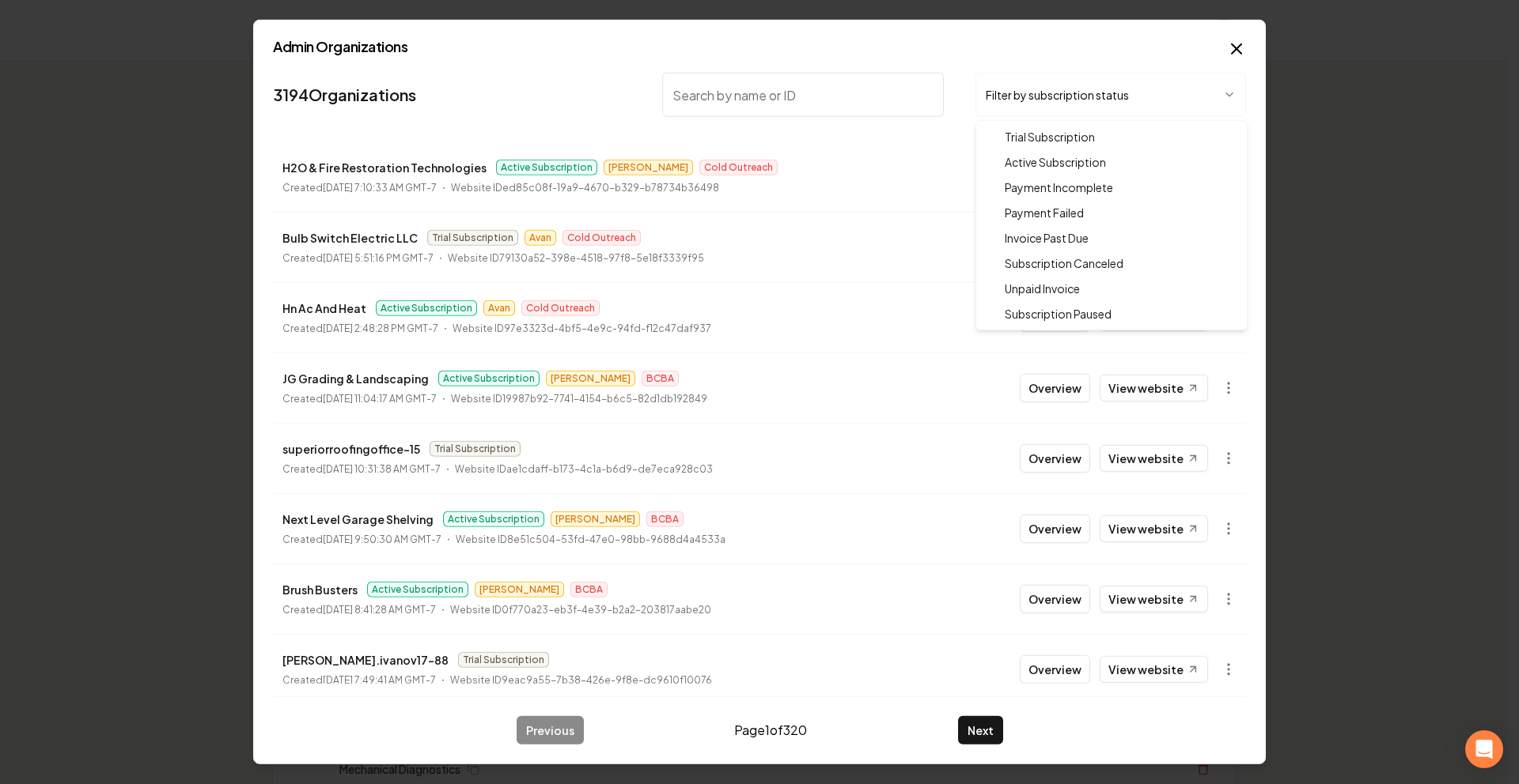
drag, startPoint x: 1014, startPoint y: 150, endPoint x: 854, endPoint y: 74, distance: 177.1
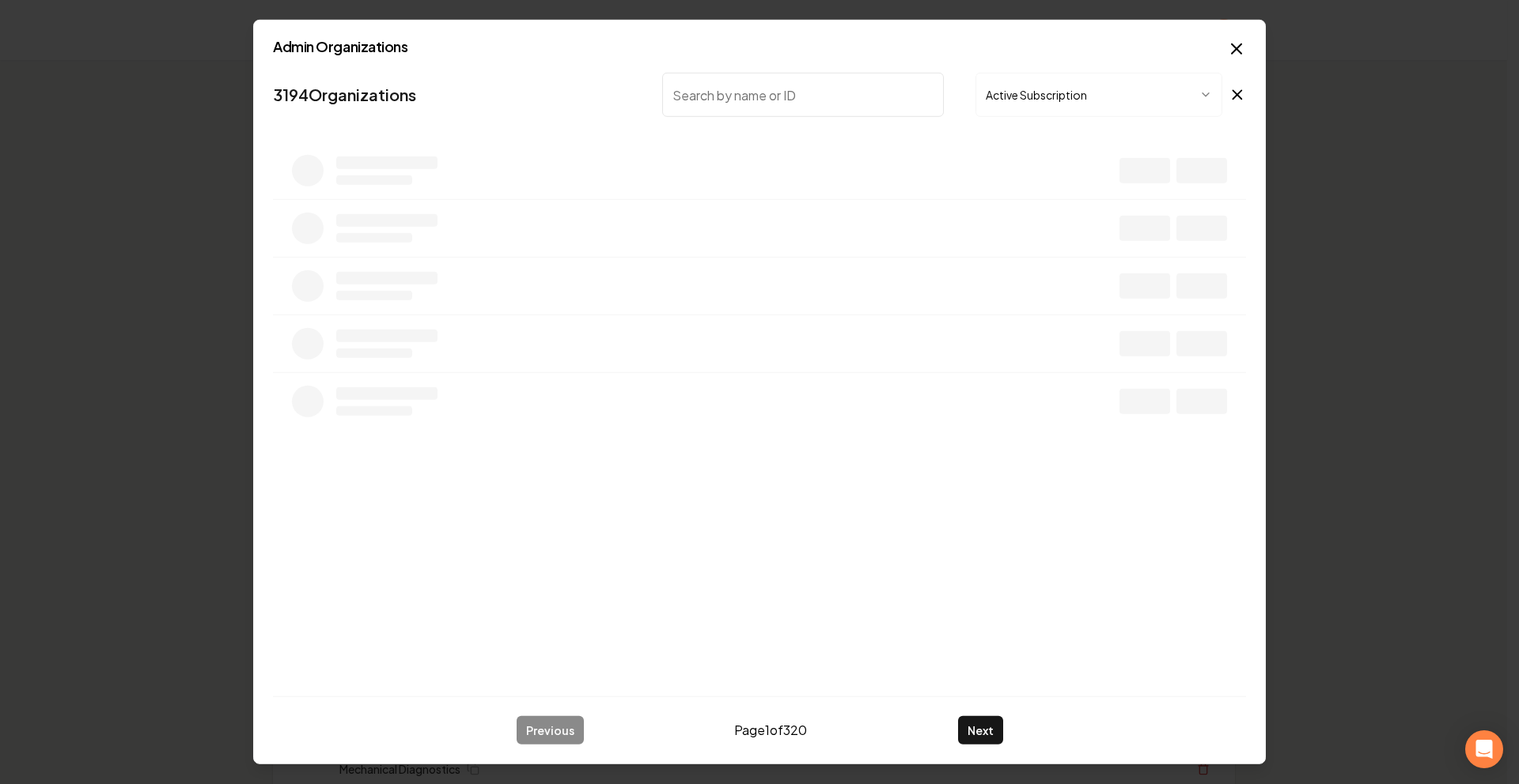
click at [782, 98] on input "search" at bounding box center [803, 95] width 282 height 44
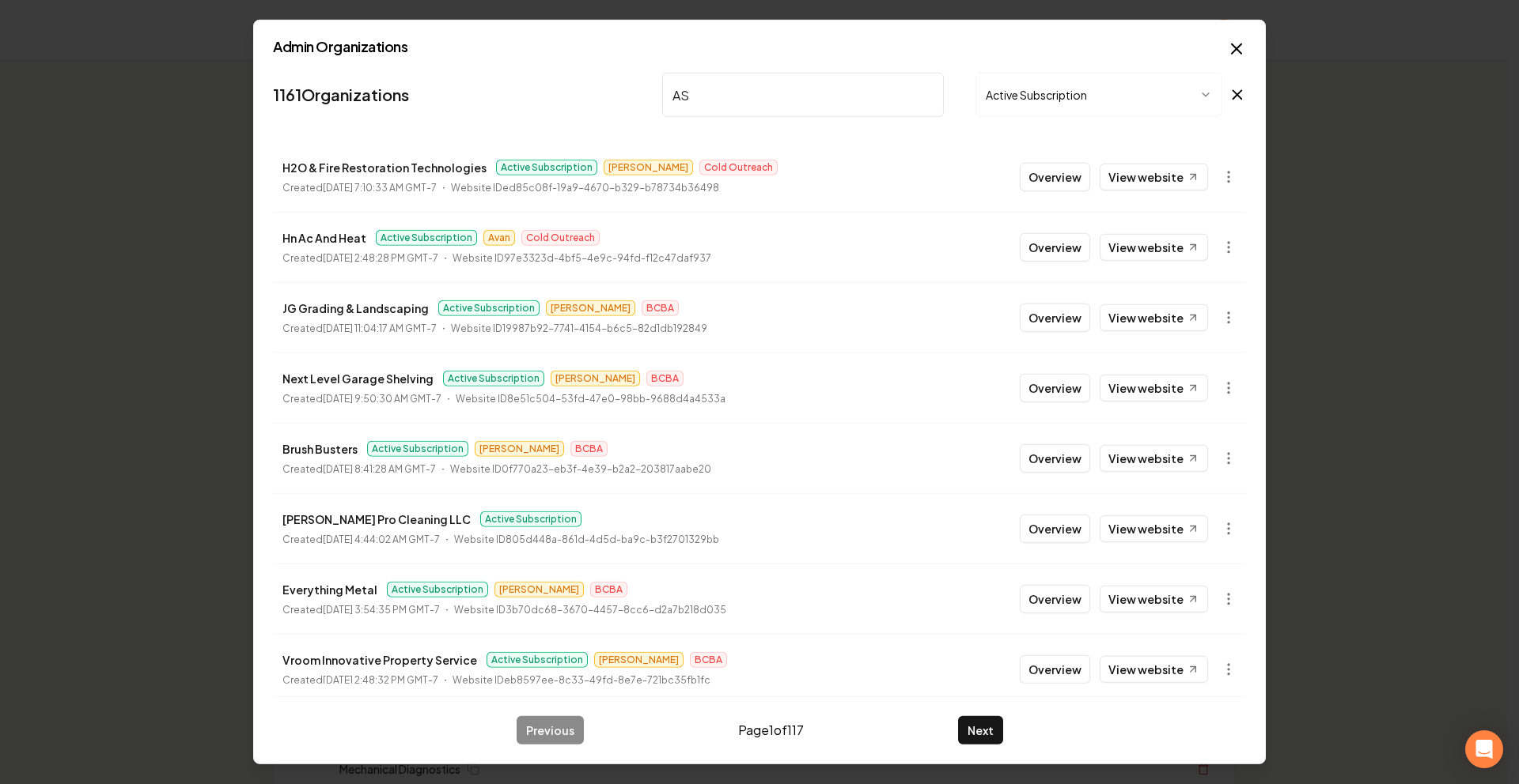
type input "A"
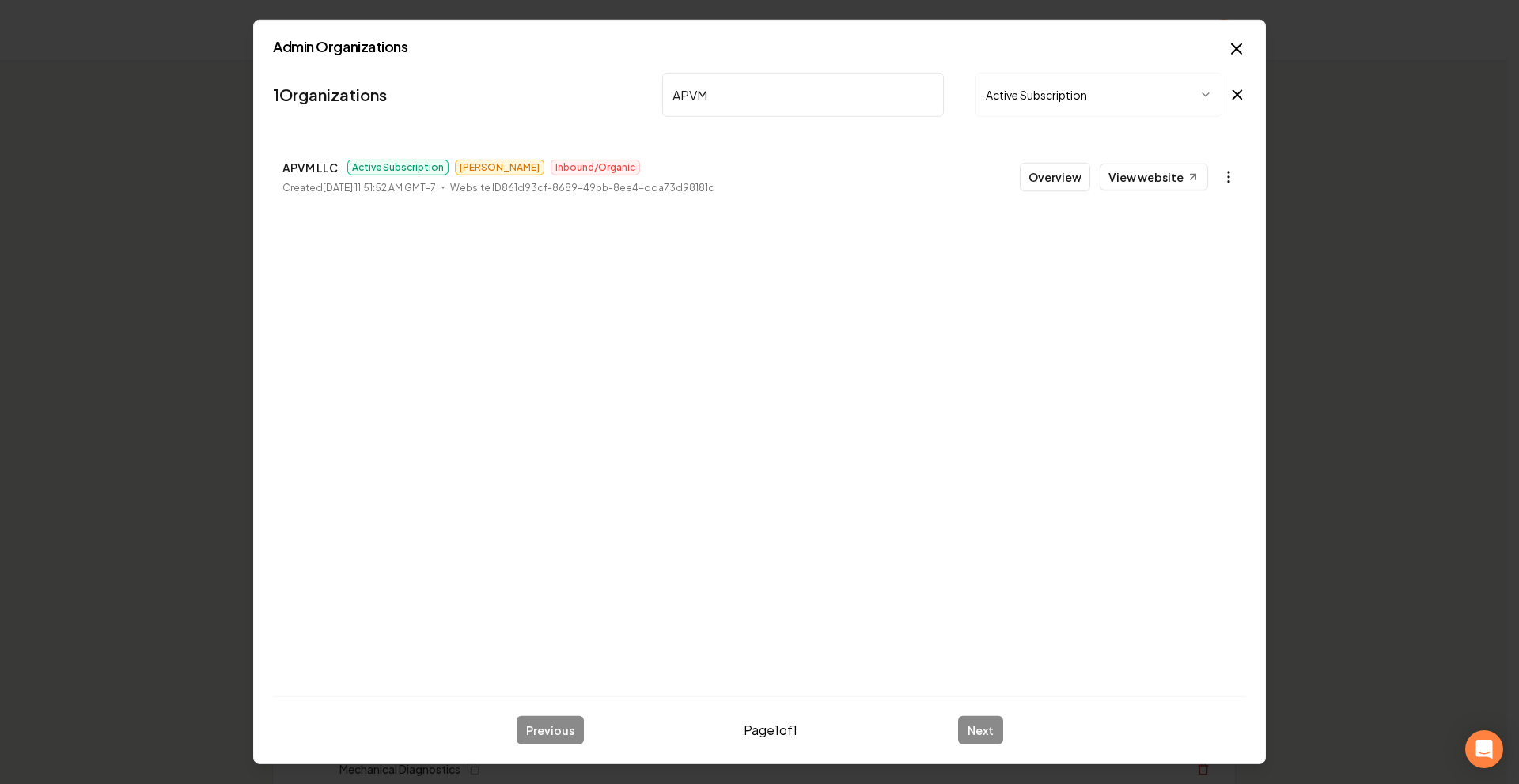
type input "APVM"
click at [1222, 182] on icon "button" at bounding box center [1228, 178] width 16 height 16
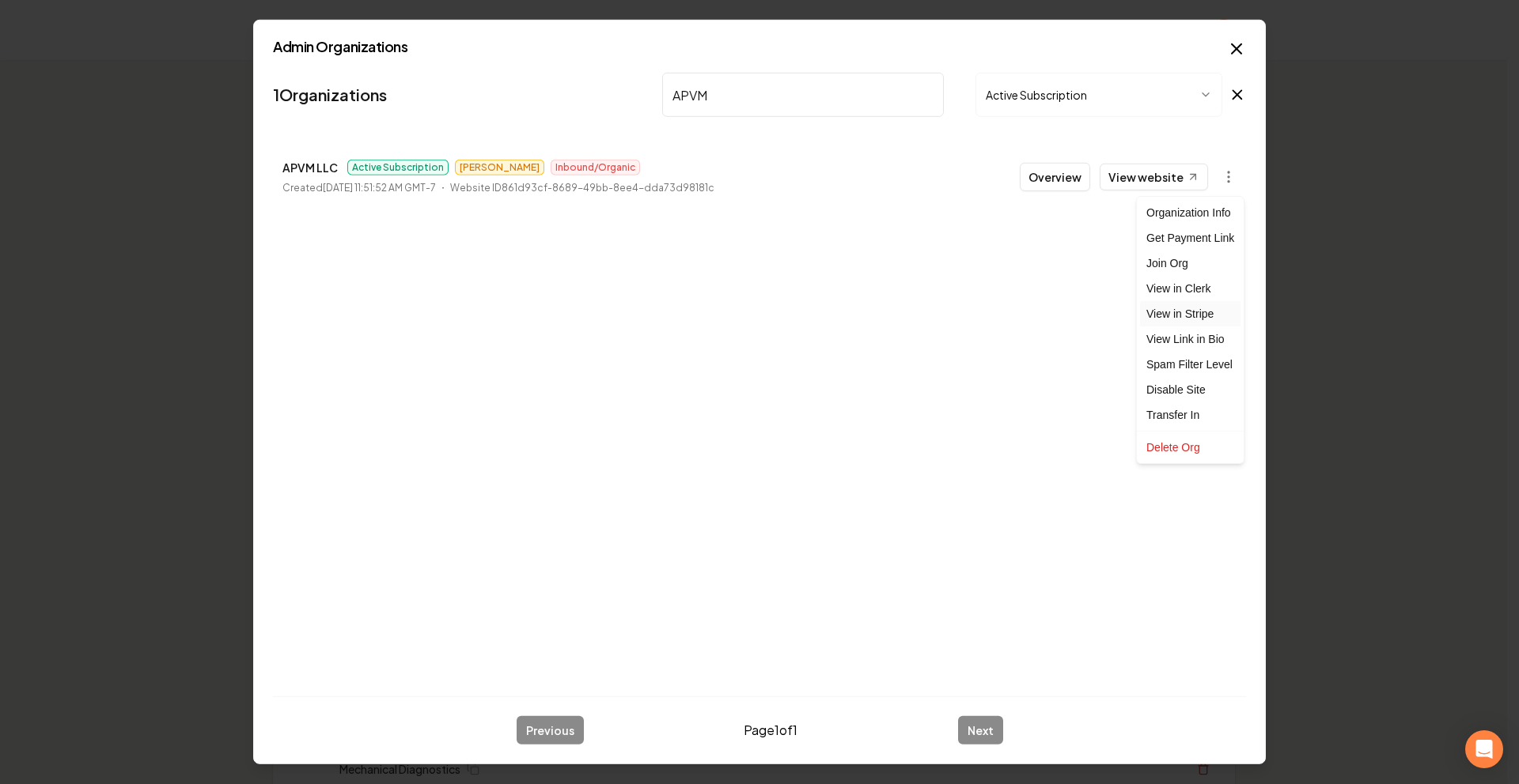
click at [1181, 311] on link "View in Stripe" at bounding box center [1190, 314] width 100 height 25
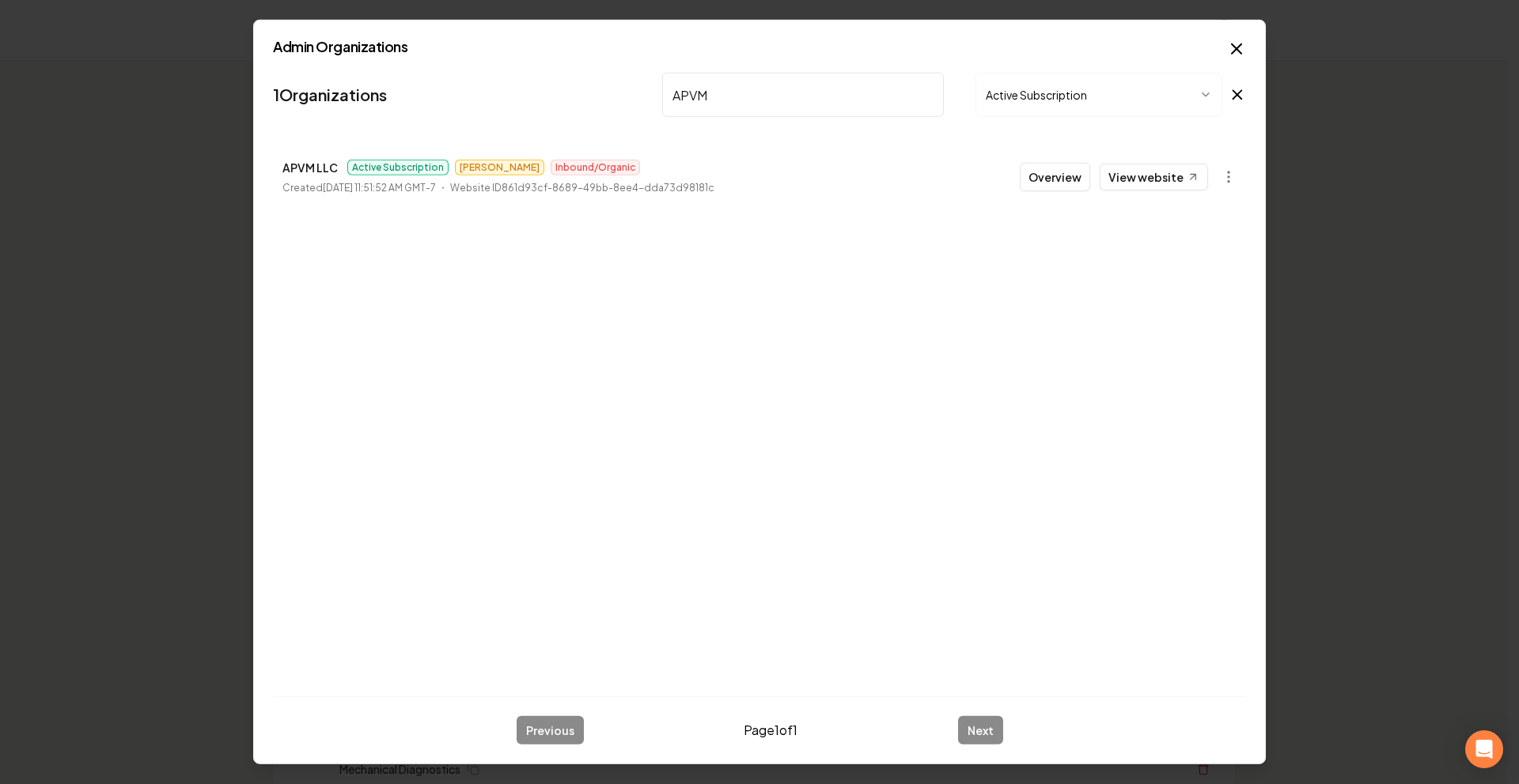
click at [916, 97] on input "APVM" at bounding box center [803, 95] width 282 height 44
click at [926, 94] on input "APVM" at bounding box center [803, 95] width 282 height 44
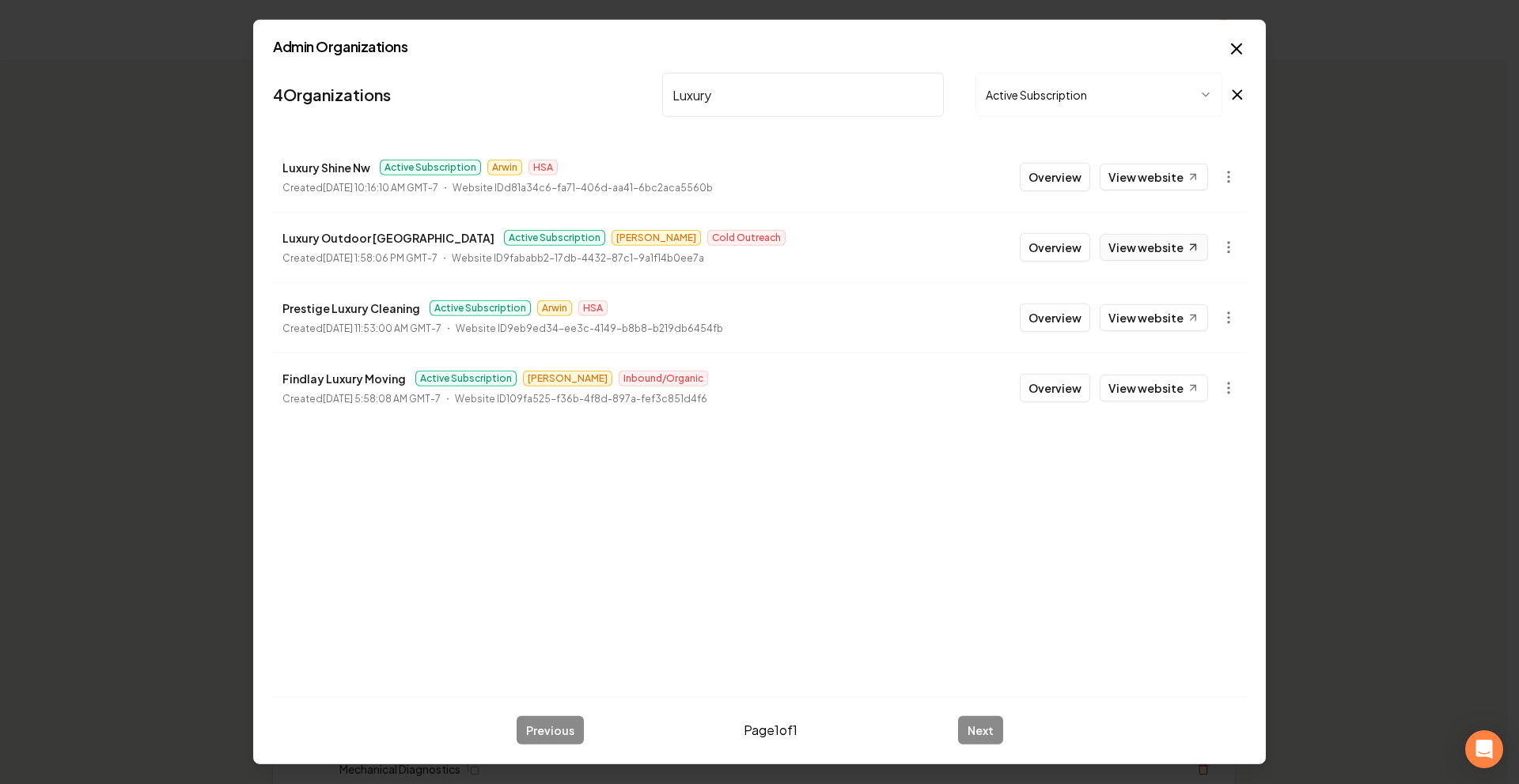
type input "Luxury"
click at [1155, 251] on link "View website" at bounding box center [1153, 247] width 108 height 27
click at [1223, 237] on body "Organization Rebolt Site Builder 2496 companies Add New Business Logo Company N…" at bounding box center [753, 392] width 1506 height 784
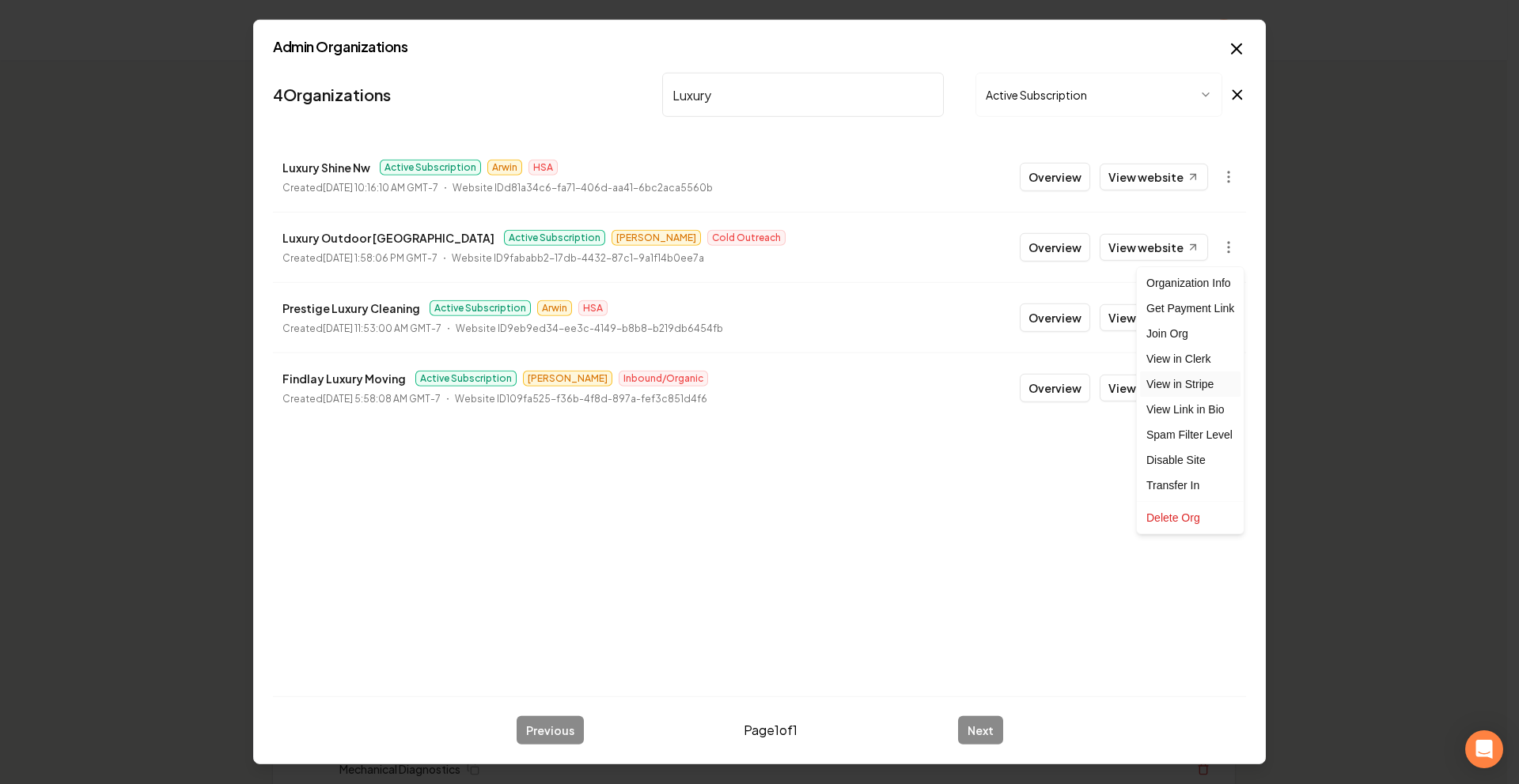
click at [1194, 380] on link "View in Stripe" at bounding box center [1190, 384] width 100 height 25
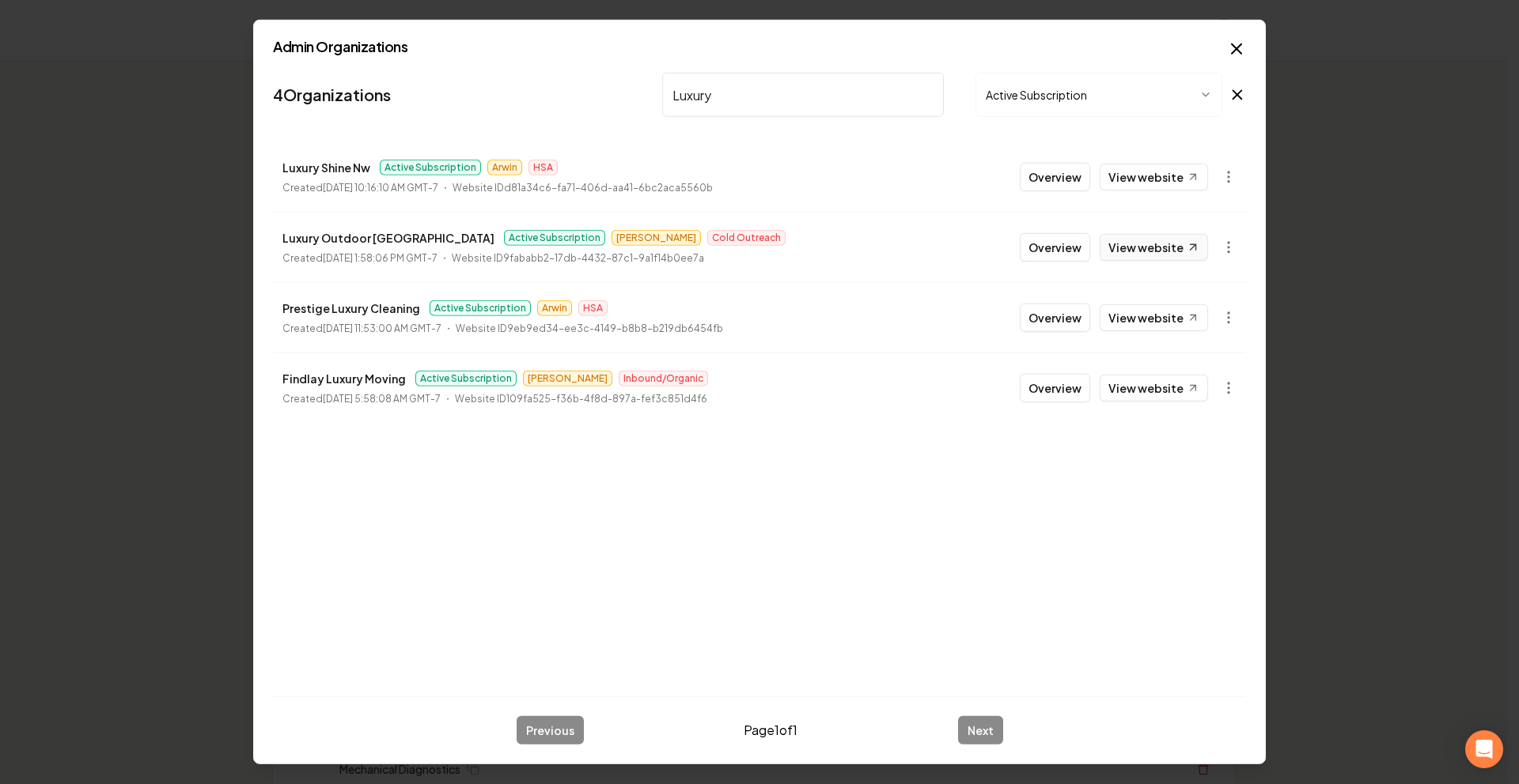
click at [1148, 244] on link "View website" at bounding box center [1153, 247] width 108 height 27
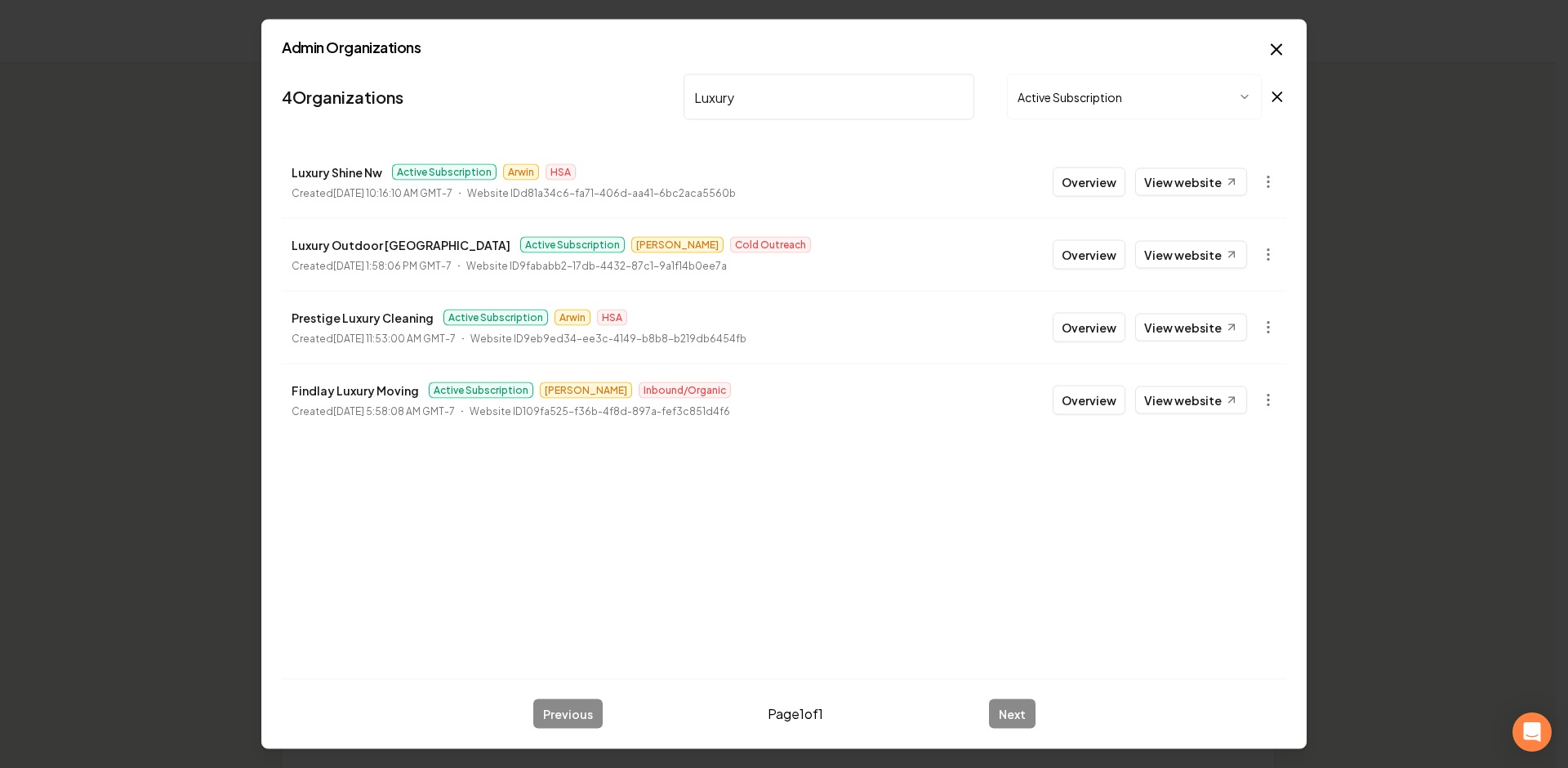
click at [955, 94] on input "Luxury" at bounding box center [829, 97] width 291 height 46
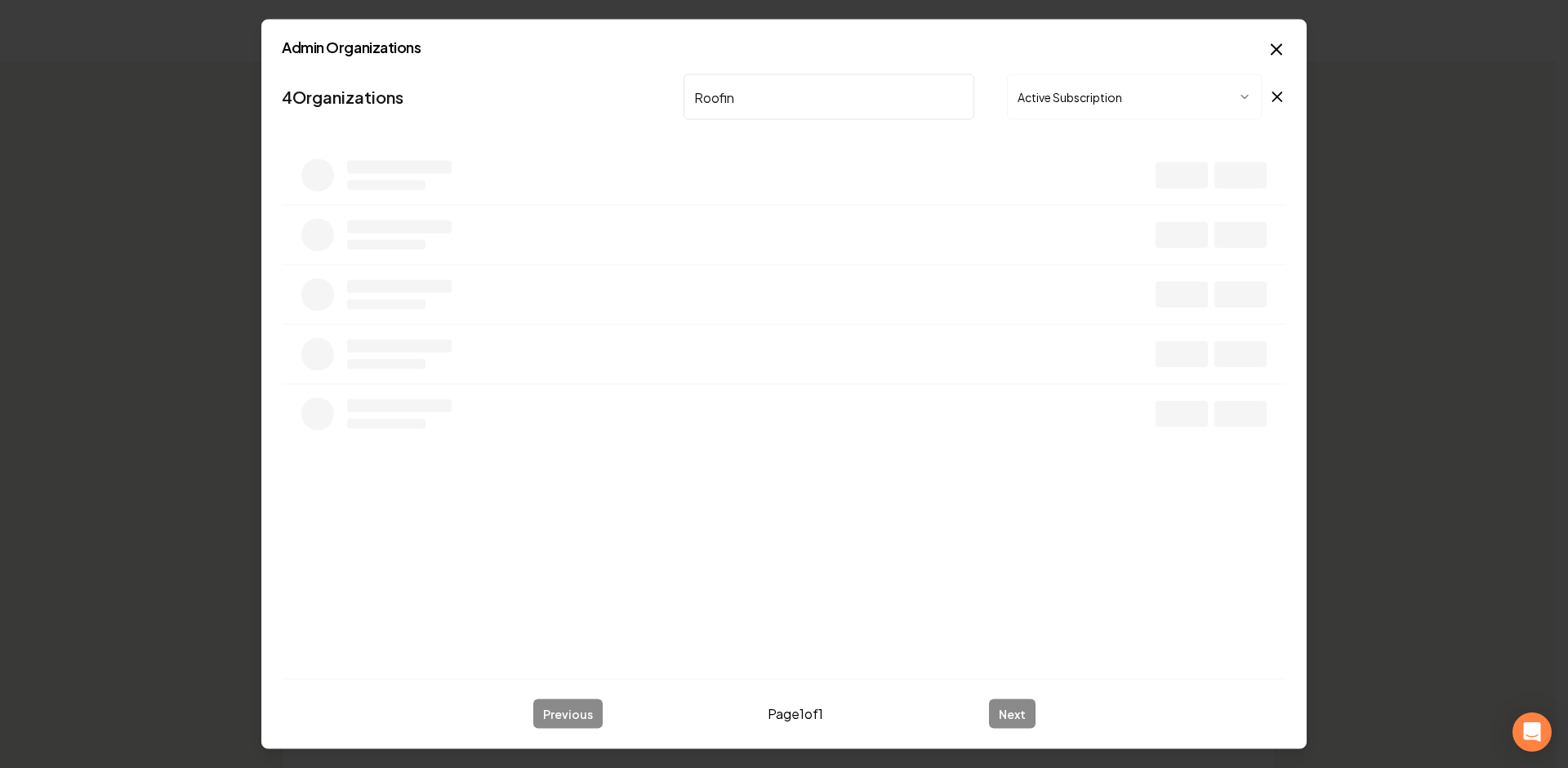
type input "Roofing"
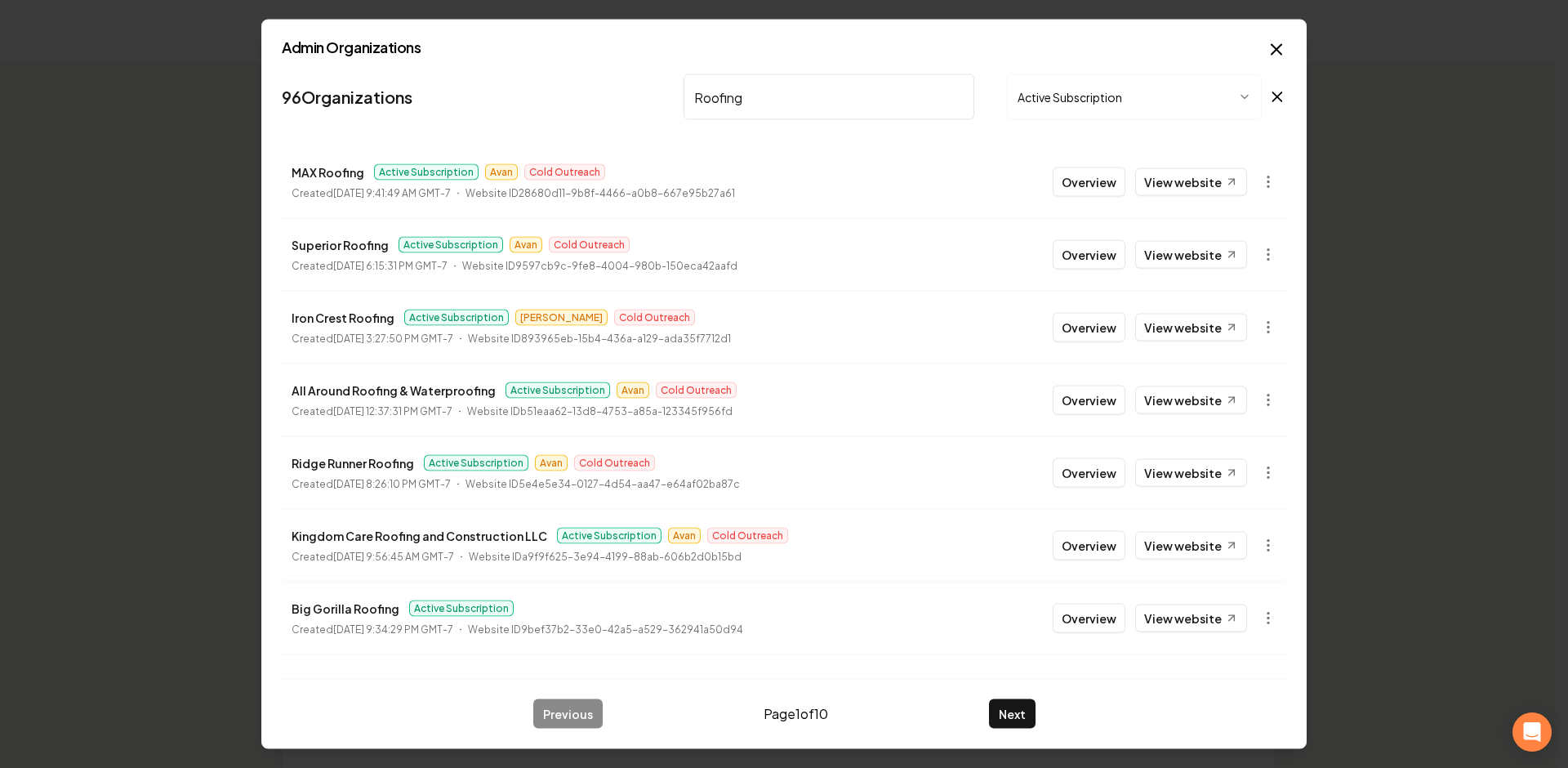
click at [769, 93] on input "Roofing" at bounding box center [829, 97] width 291 height 46
drag, startPoint x: 769, startPoint y: 93, endPoint x: 646, endPoint y: 84, distance: 123.3
click at [650, 87] on nav "96 Organizations Roofing Active Subscription" at bounding box center [784, 103] width 1004 height 72
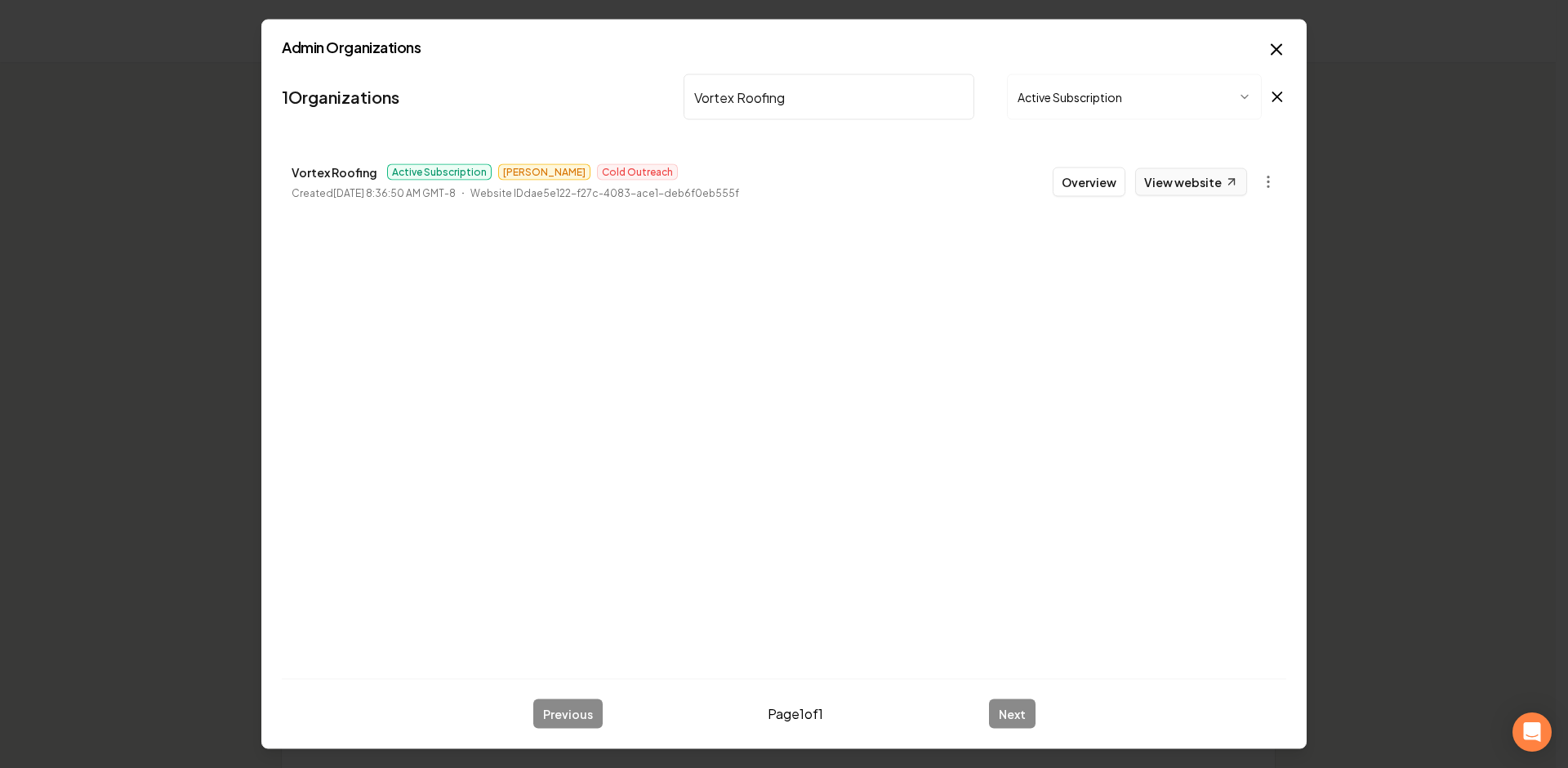
type input "Vortex Roofing"
click at [1205, 176] on link "View website" at bounding box center [1191, 183] width 112 height 28
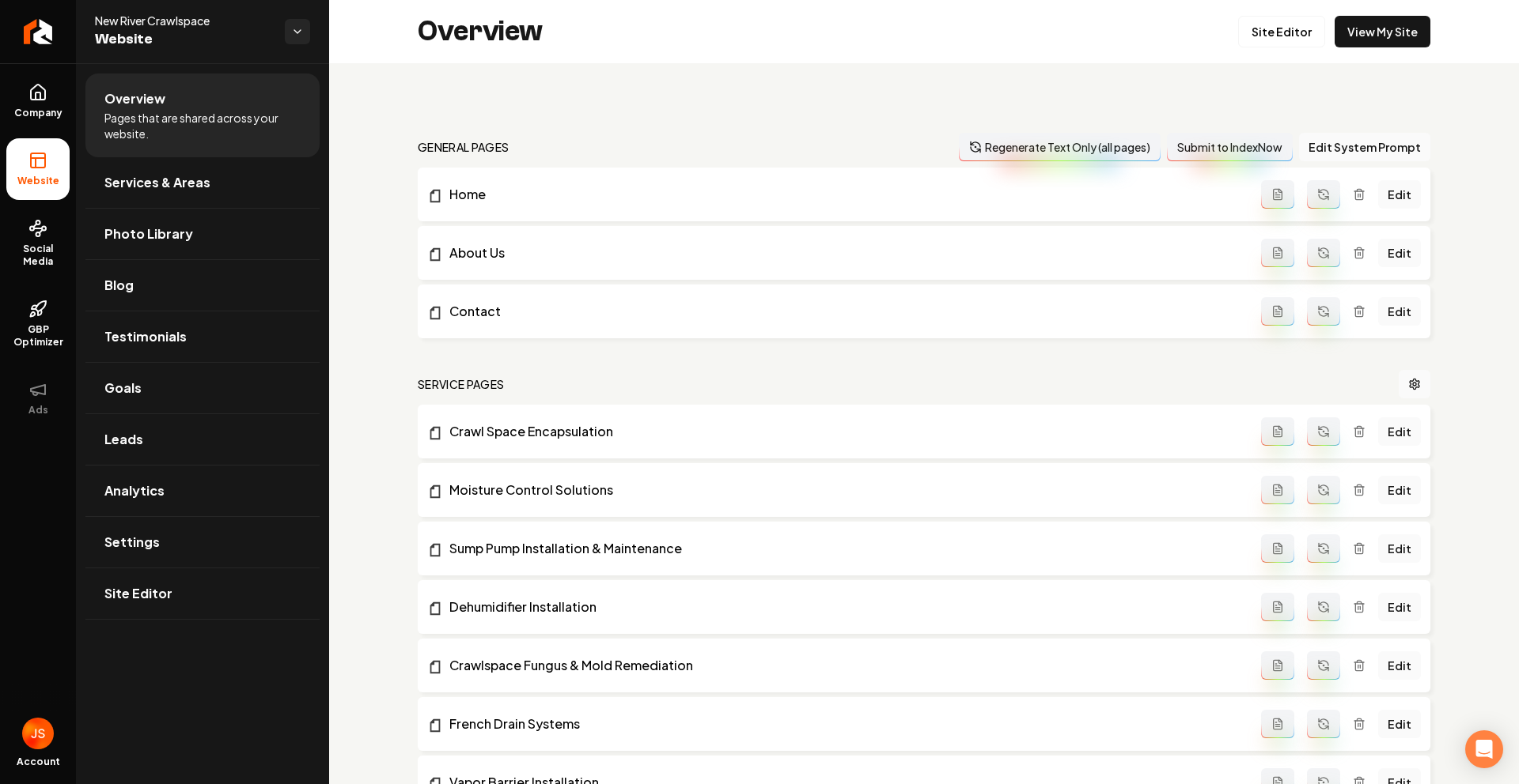
click at [1365, 48] on div "Overview Site Editor View My Site" at bounding box center [924, 32] width 1190 height 63
click at [1370, 48] on div "Overview Site Editor View My Site" at bounding box center [924, 32] width 1190 height 63
click at [1372, 34] on link "View My Site" at bounding box center [1382, 32] width 96 height 32
click at [1400, 28] on link "View My Site" at bounding box center [1382, 32] width 96 height 32
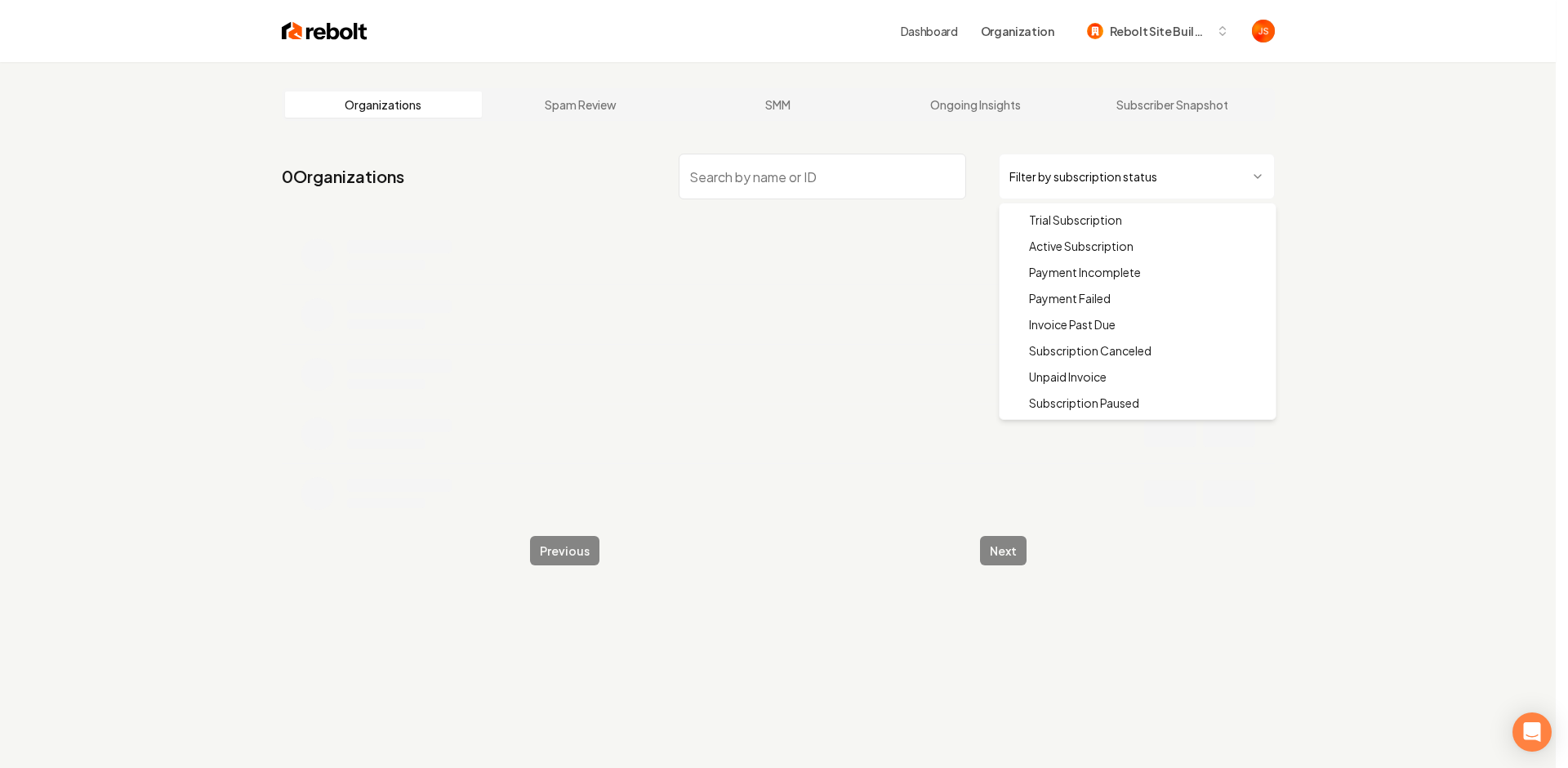
click at [1176, 175] on html "Dashboard Organization Rebolt Site Builder Organizations Spam Review SMM Ongoin…" at bounding box center [784, 384] width 1568 height 768
drag, startPoint x: 1085, startPoint y: 247, endPoint x: 934, endPoint y: 200, distance: 158.1
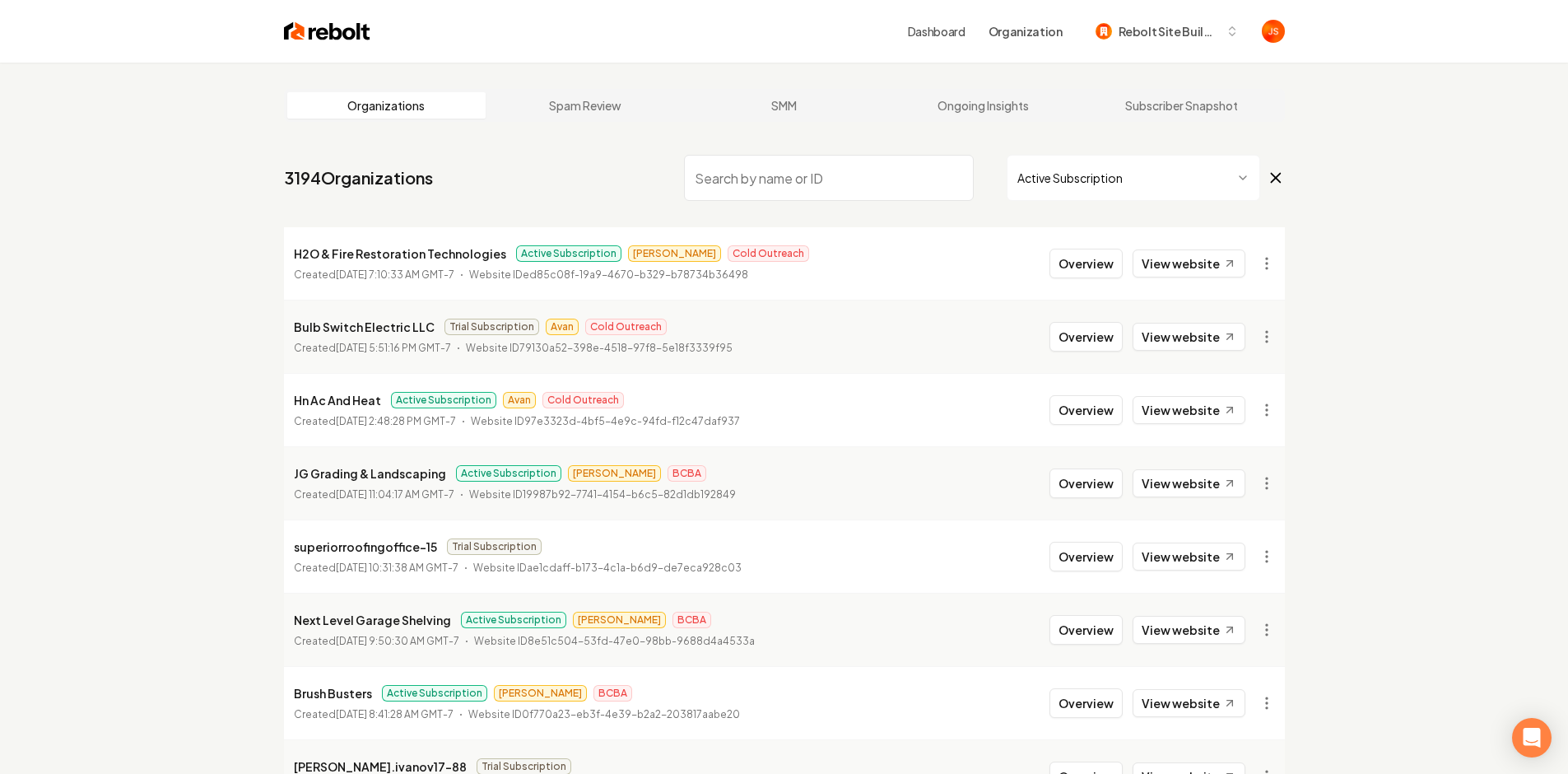
click at [940, 202] on nav "3194 Organizations Active Subscription" at bounding box center [784, 184] width 1001 height 72
click at [926, 195] on input "search" at bounding box center [829, 178] width 289 height 46
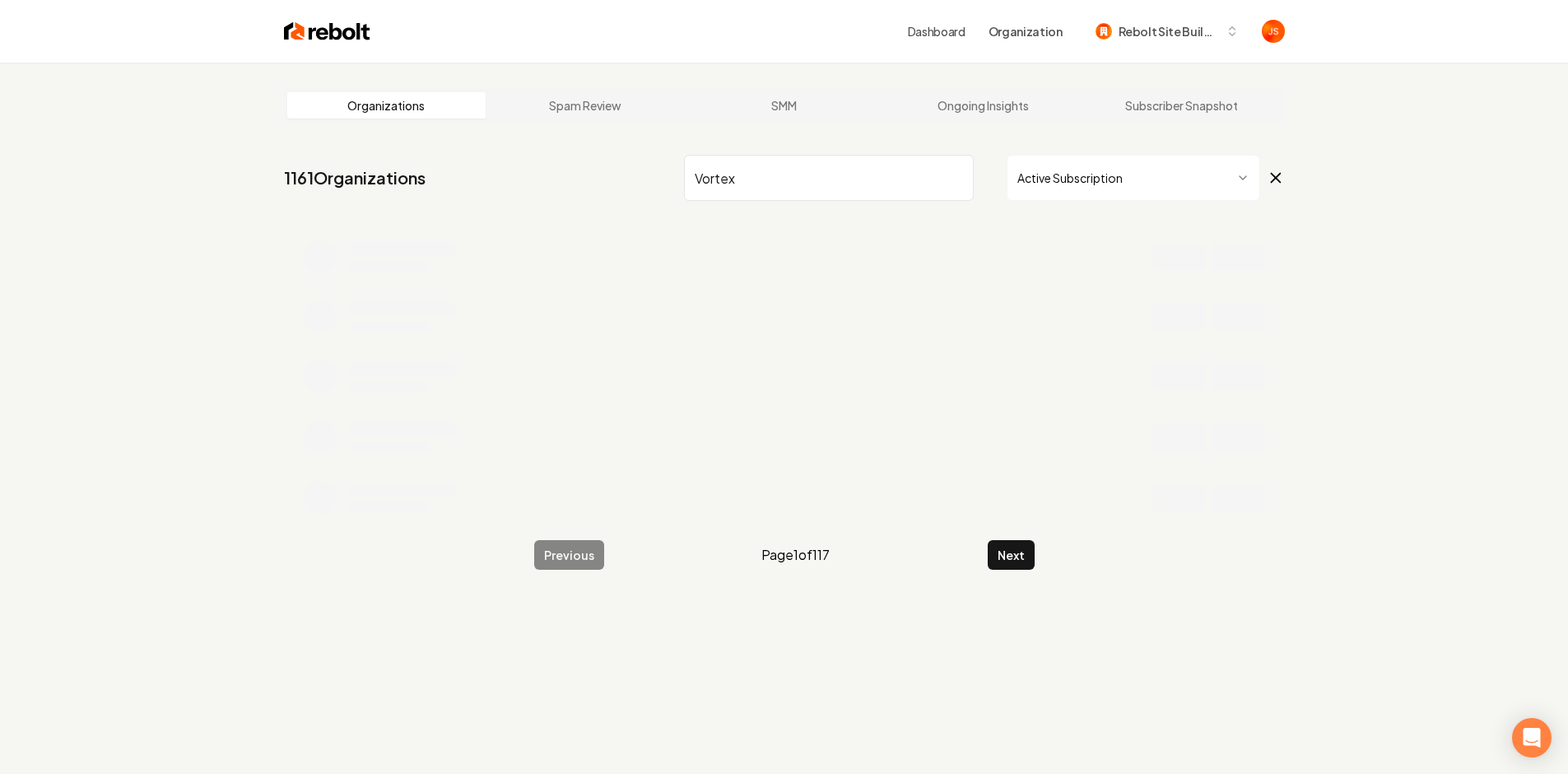
type input "Vortex"
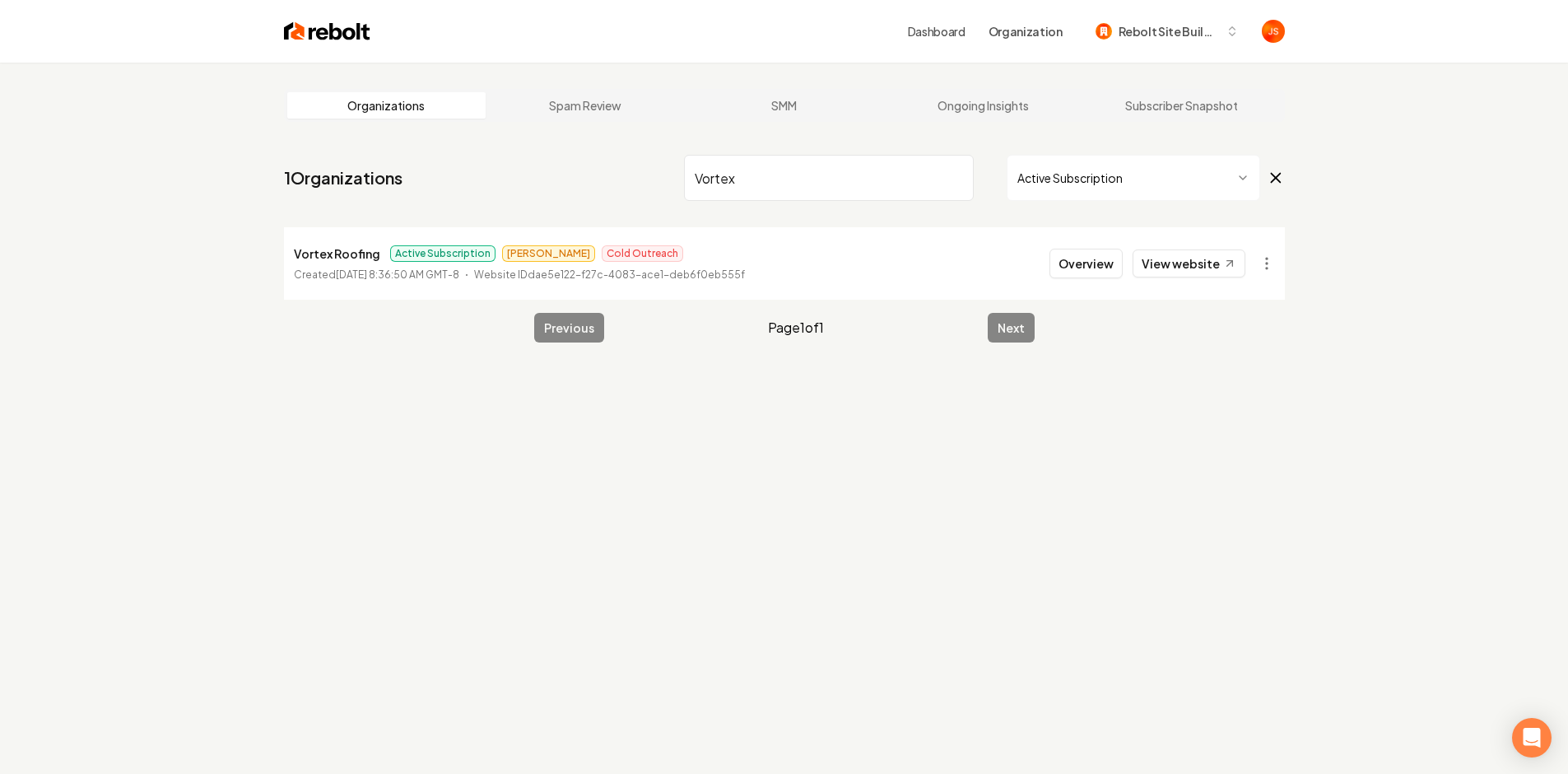
click at [959, 177] on input "Vortex" at bounding box center [829, 178] width 289 height 46
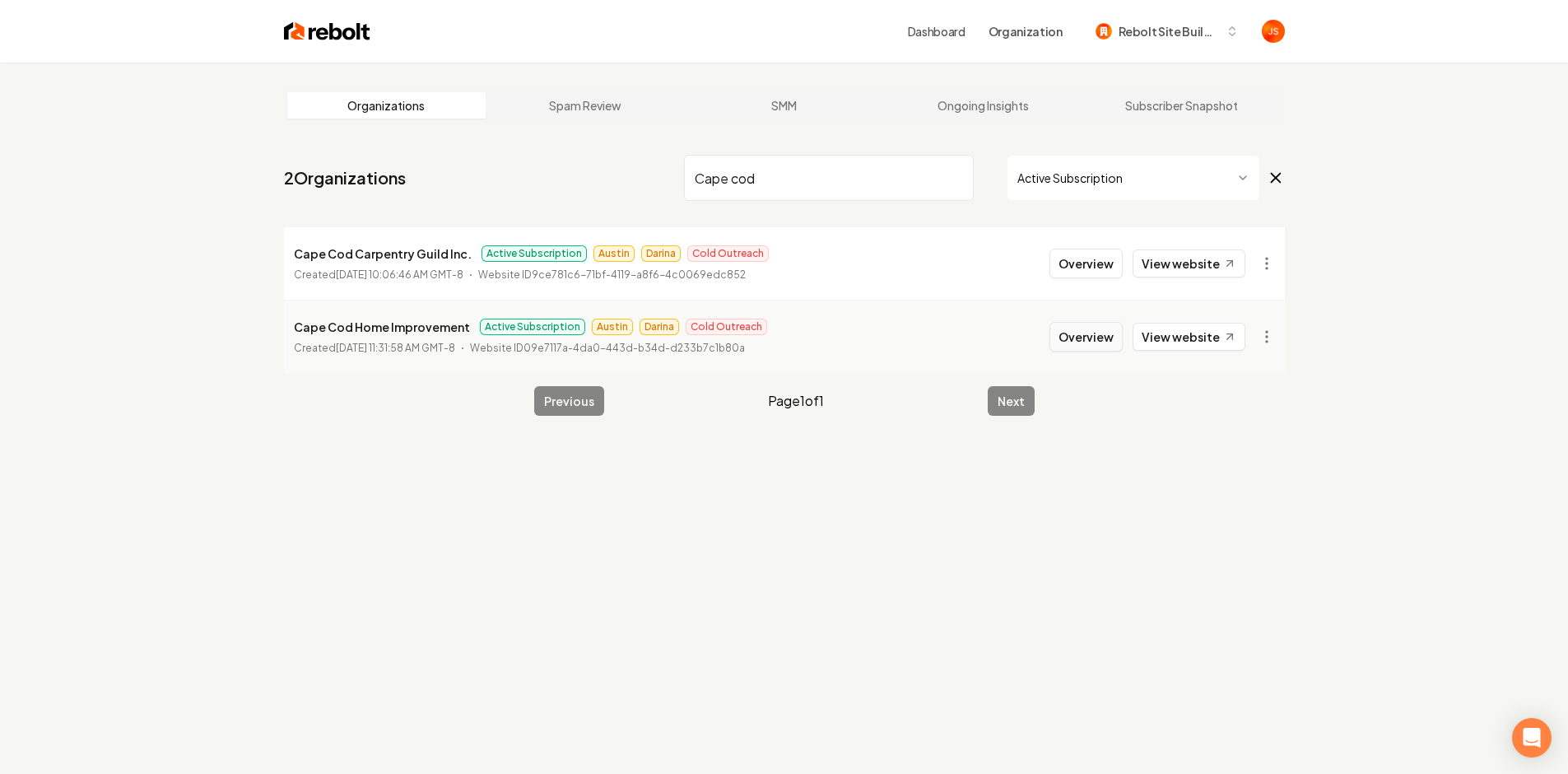
type input "Cape cod"
click at [1100, 337] on button "Overview" at bounding box center [1086, 337] width 73 height 30
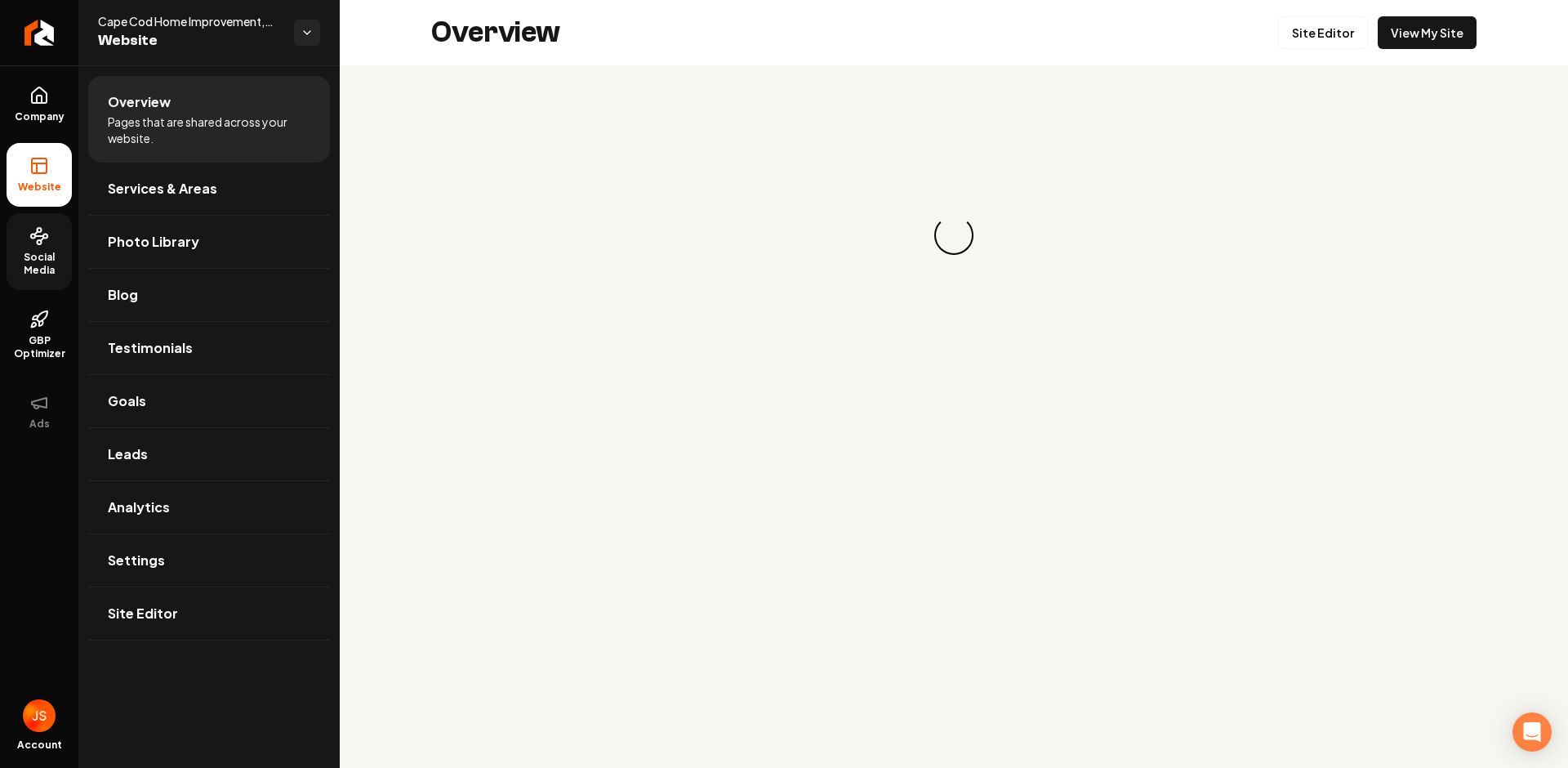
click at [30, 241] on icon at bounding box center [39, 236] width 20 height 20
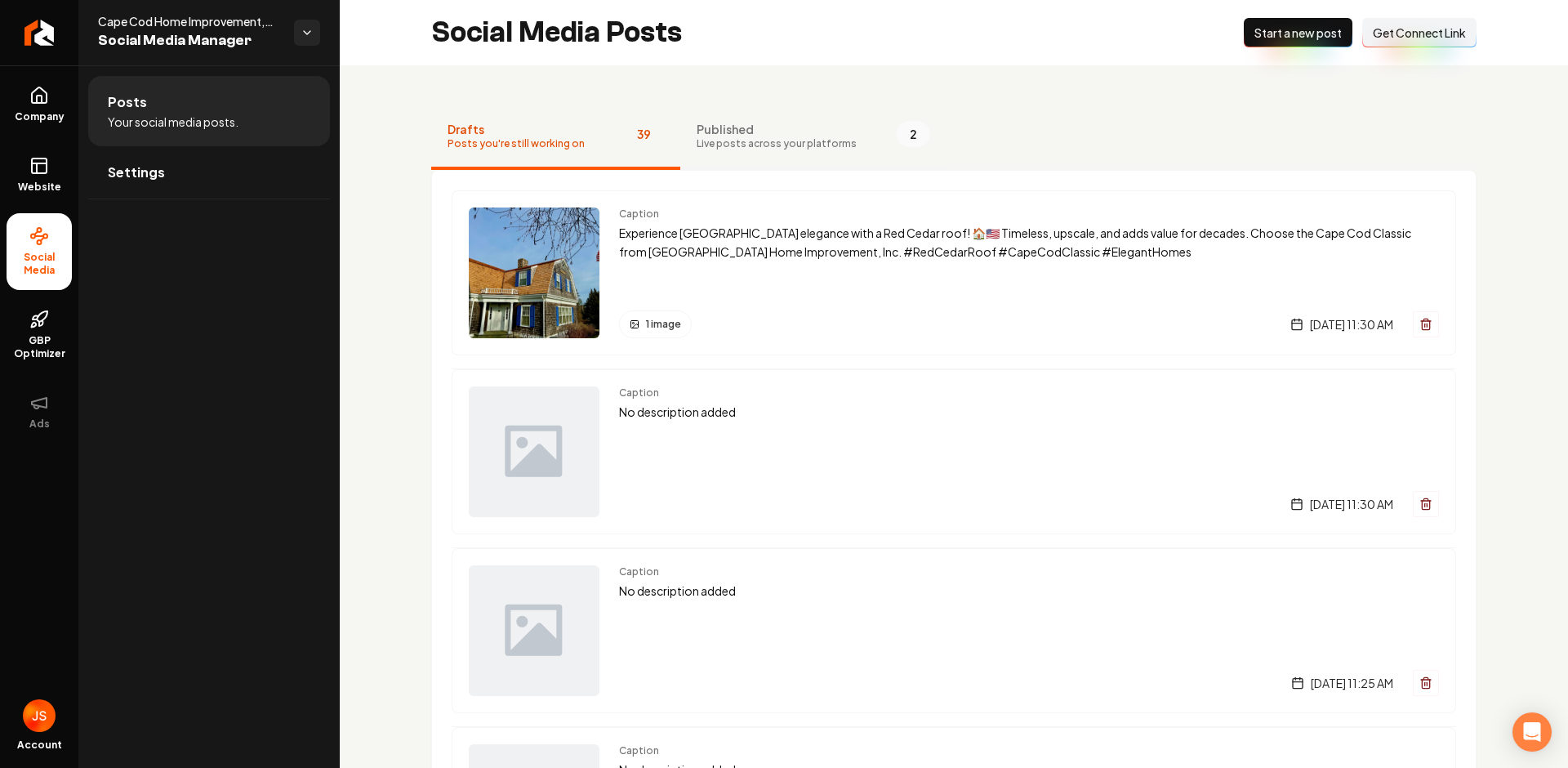
click at [778, 134] on span "Published" at bounding box center [777, 130] width 160 height 17
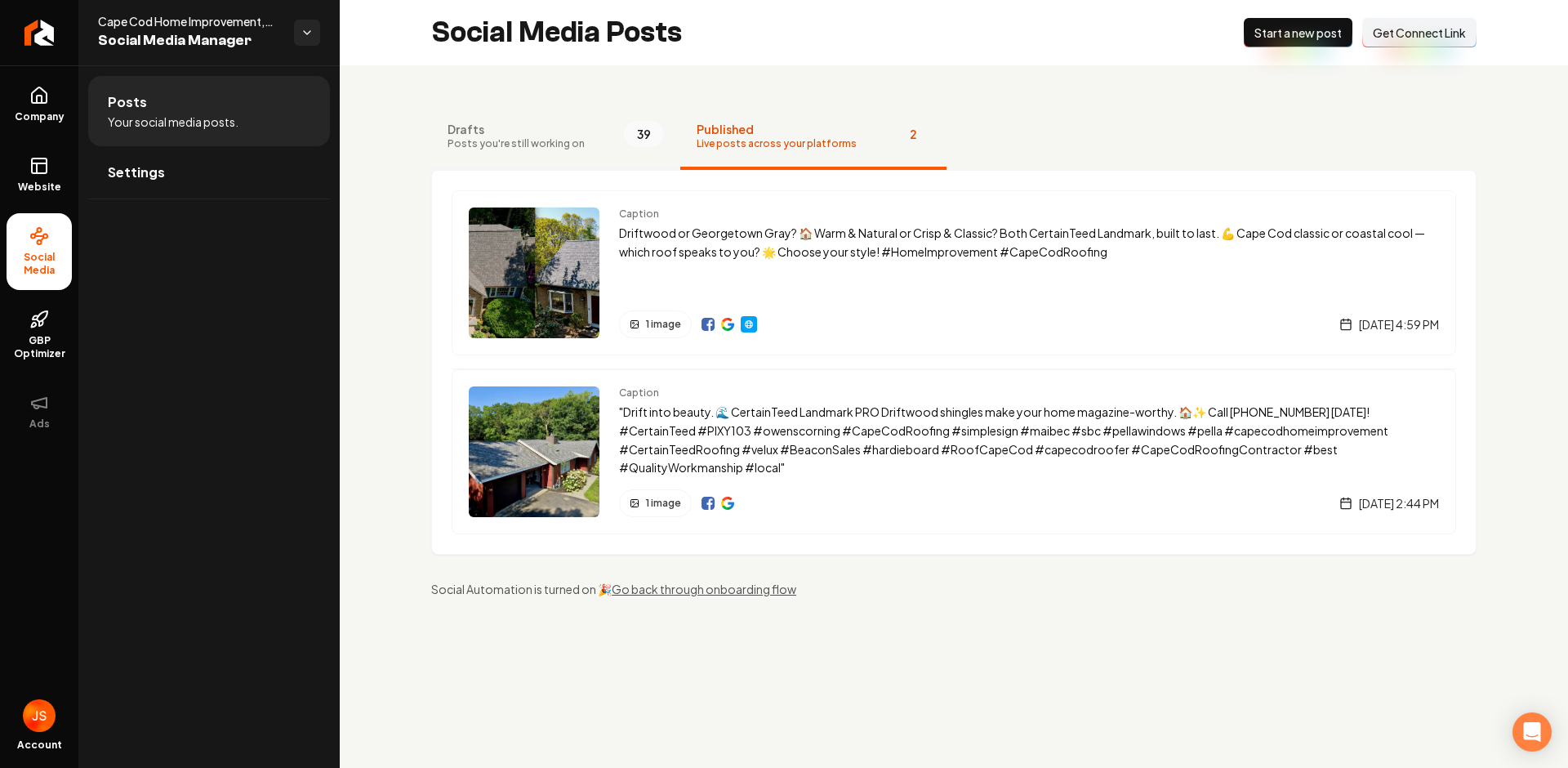
click at [538, 140] on span "Posts you're still working on" at bounding box center [515, 144] width 137 height 13
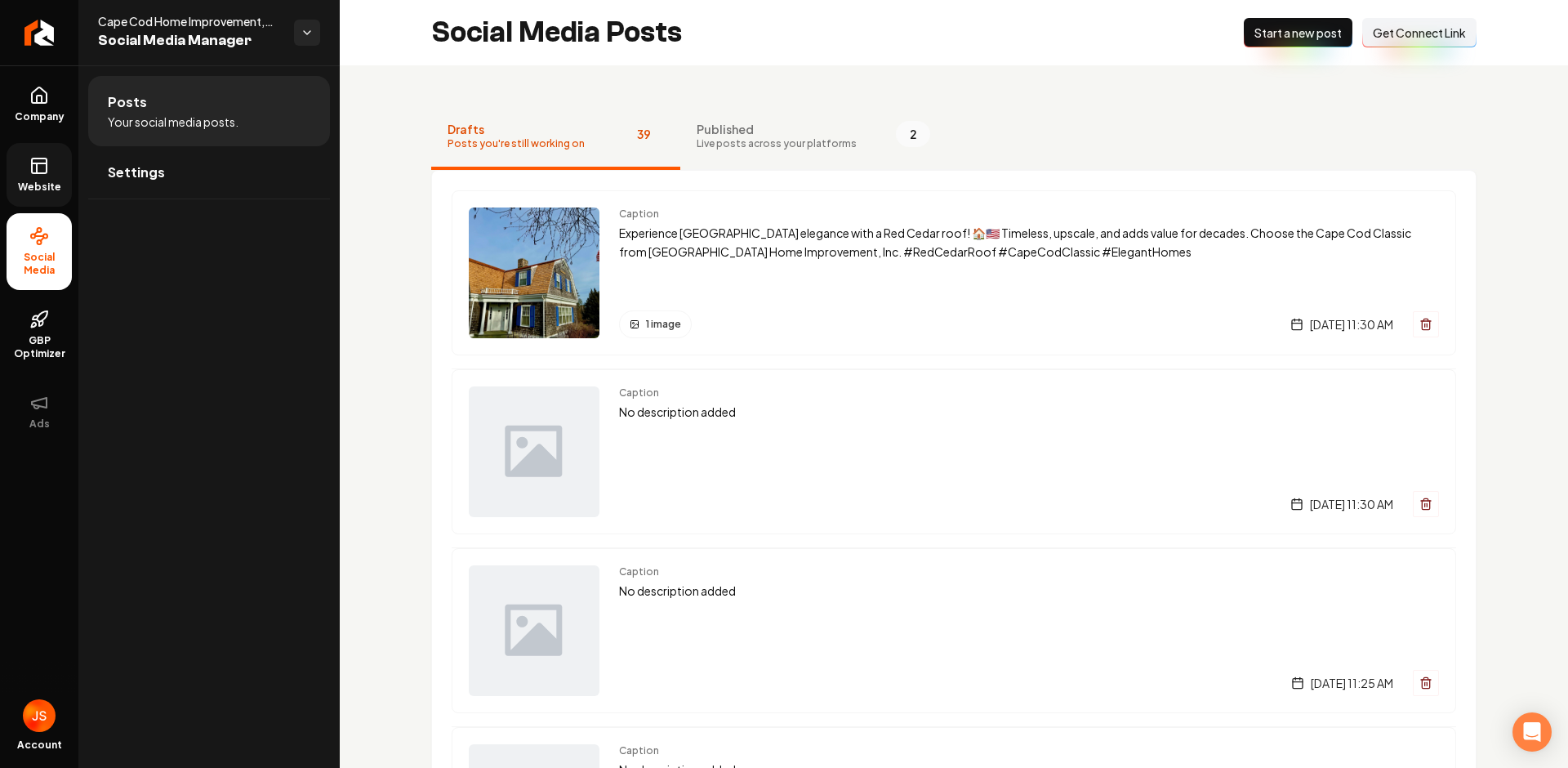
click at [59, 162] on link "Website" at bounding box center [39, 174] width 65 height 63
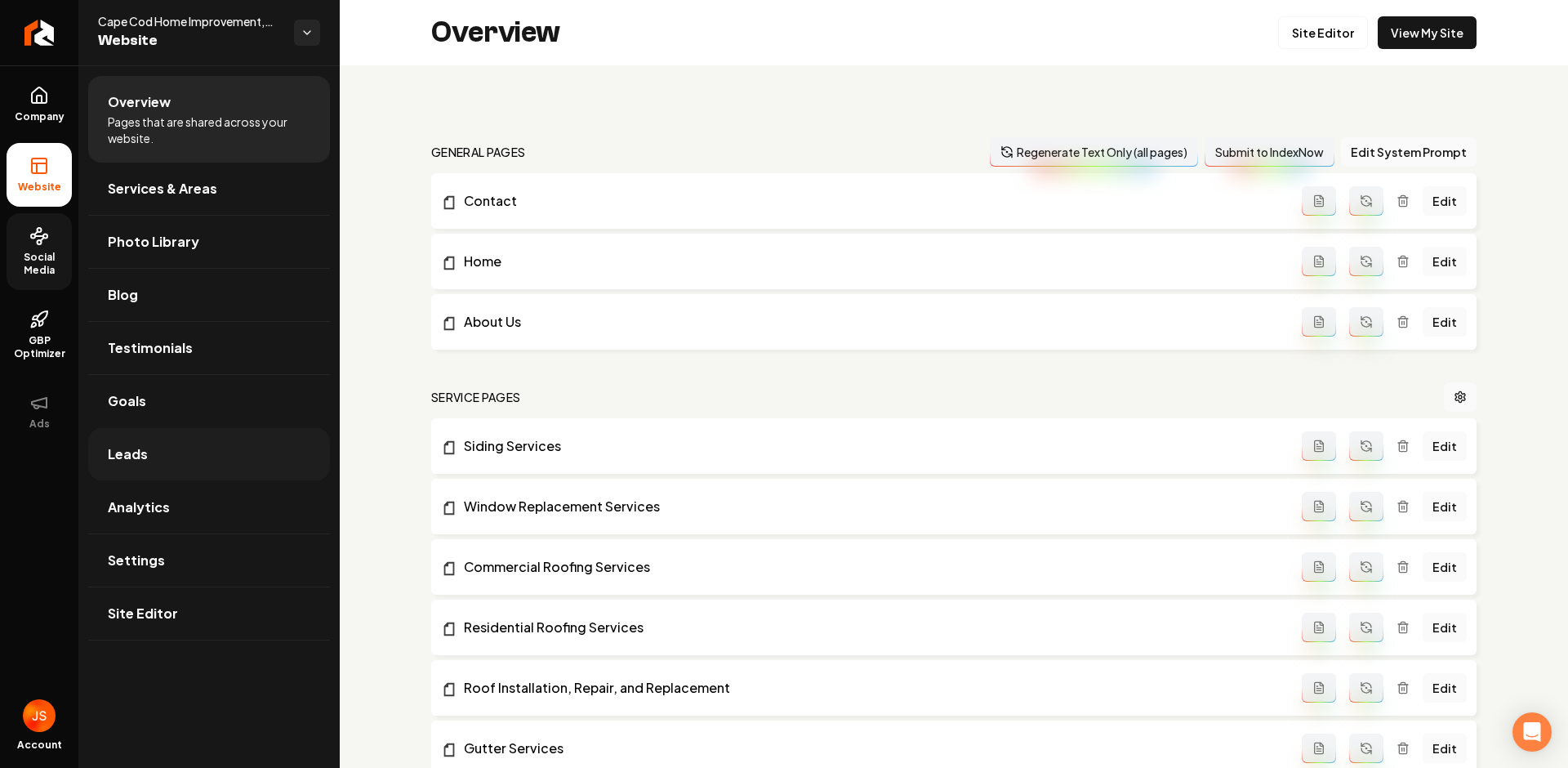
click at [118, 446] on span "Leads" at bounding box center [128, 454] width 40 height 20
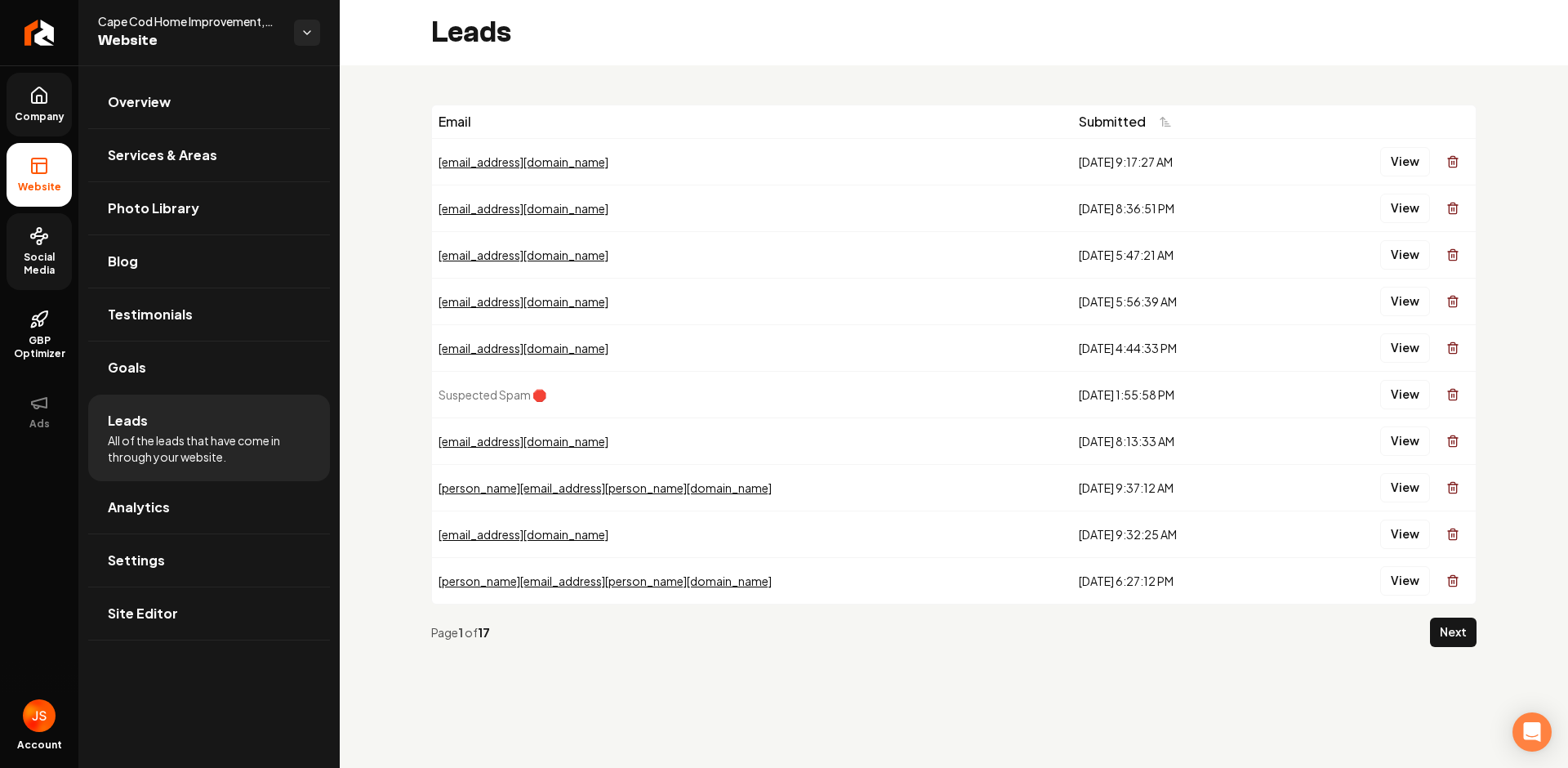
click at [53, 103] on link "Company" at bounding box center [39, 104] width 65 height 63
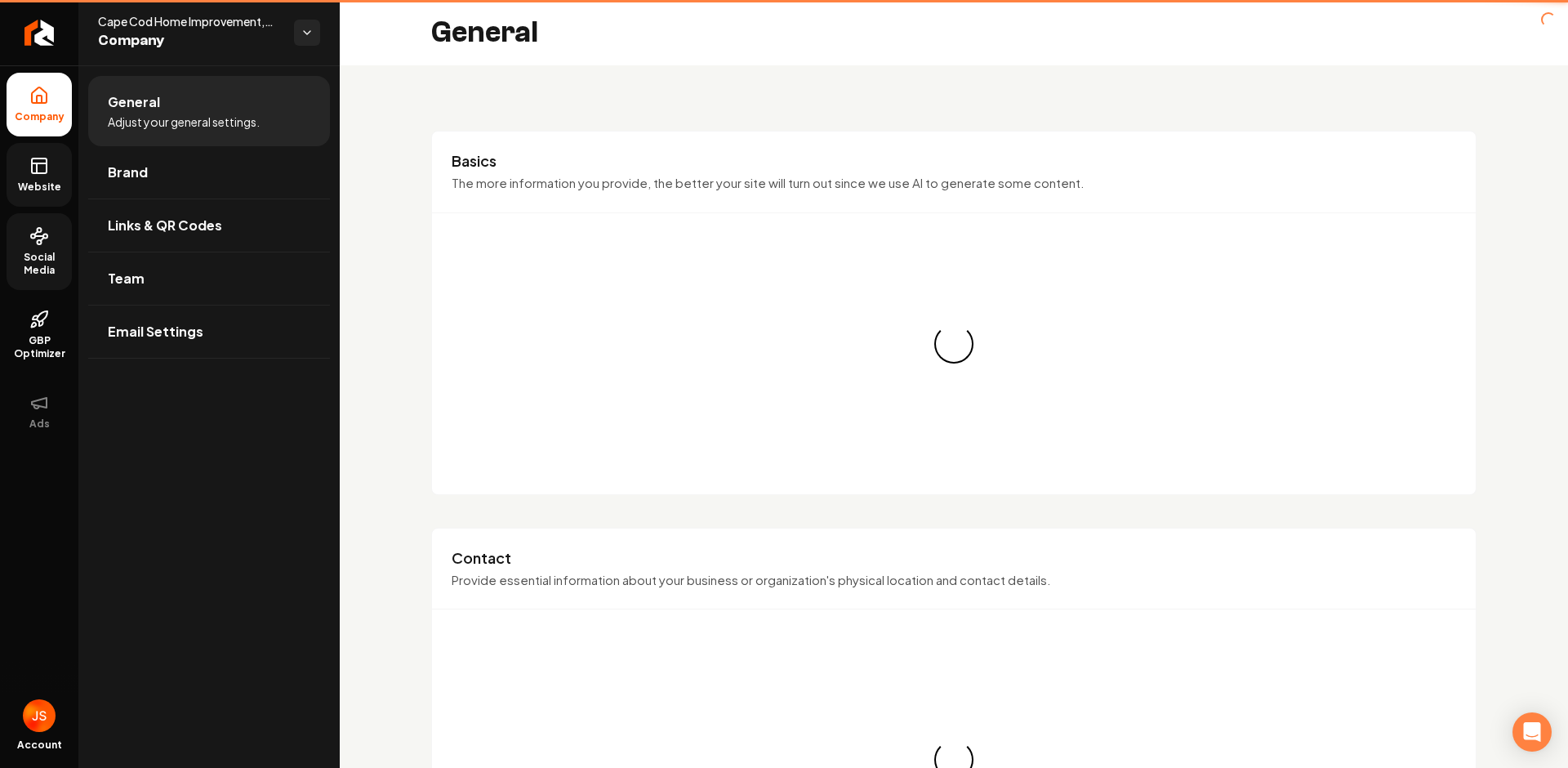
click at [27, 175] on link "Website" at bounding box center [39, 174] width 65 height 63
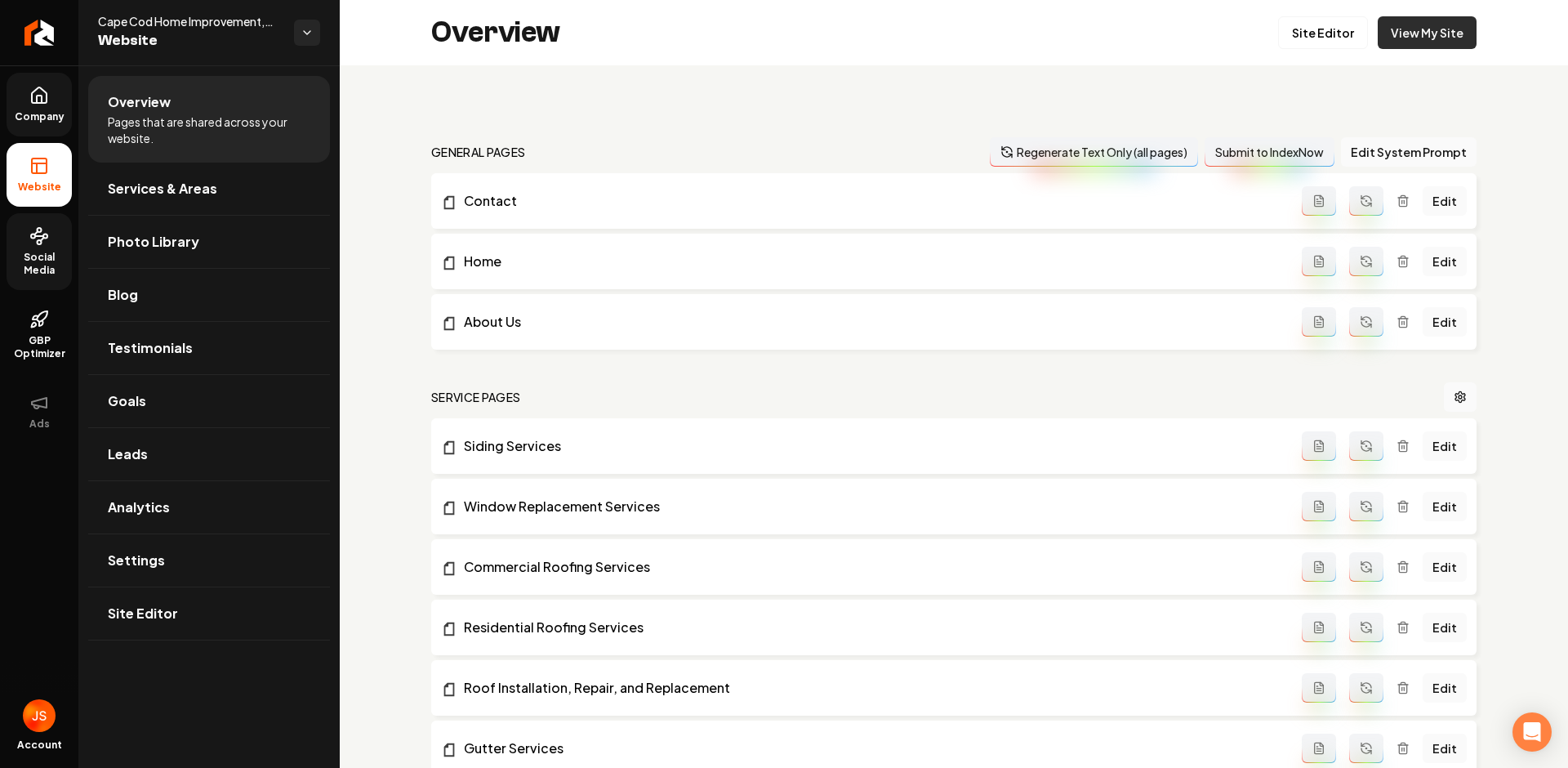
click at [1377, 37] on link "View My Site" at bounding box center [1426, 33] width 99 height 33
